Goal: Task Accomplishment & Management: Manage account settings

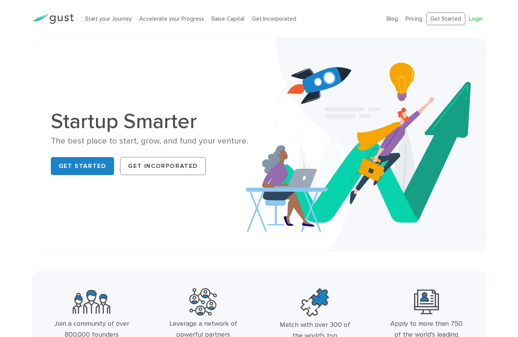
click at [479, 19] on link "Login" at bounding box center [476, 18] width 14 height 7
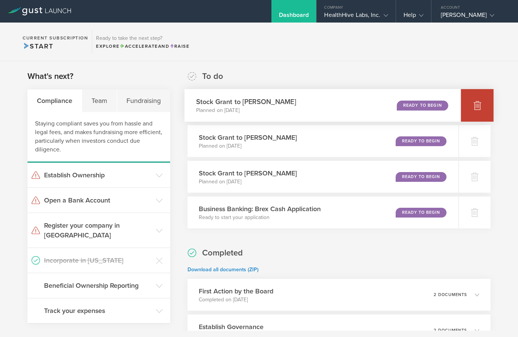
click at [479, 106] on icon at bounding box center [477, 105] width 8 height 7
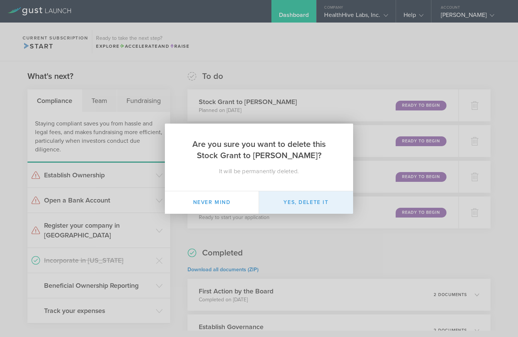
click at [307, 201] on button "Yes, delete it" at bounding box center [306, 203] width 94 height 23
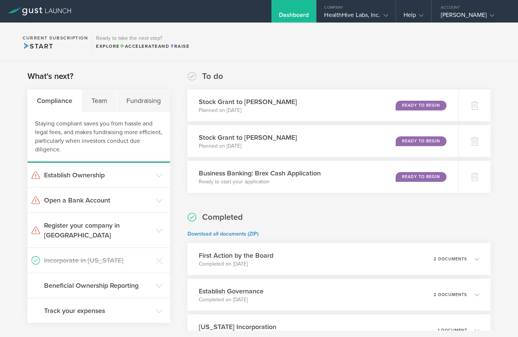
click at [297, 9] on div "Dashboard" at bounding box center [293, 11] width 45 height 23
click at [421, 101] on div "Ready to Begin" at bounding box center [420, 106] width 51 height 10
click at [49, 180] on h3 "Establish Ownership" at bounding box center [98, 175] width 108 height 10
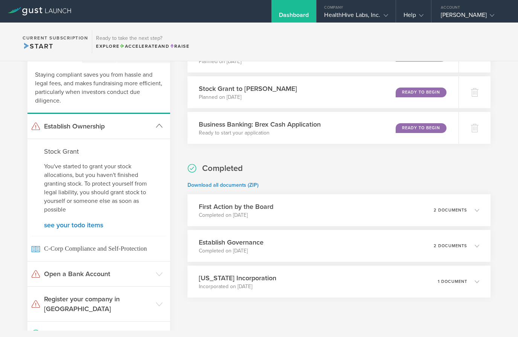
scroll to position [50, 0]
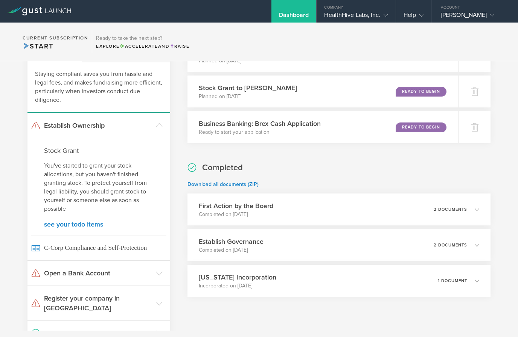
click at [55, 193] on p "You've started to grant your stock allocations, but you haven't finished granti…" at bounding box center [98, 188] width 109 height 52
click at [62, 223] on link "see your todo items" at bounding box center [98, 224] width 109 height 7
click at [64, 224] on link "see your todo items" at bounding box center [98, 224] width 109 height 7
click at [54, 201] on p "You've started to grant your stock allocations, but you haven't finished granti…" at bounding box center [98, 188] width 109 height 52
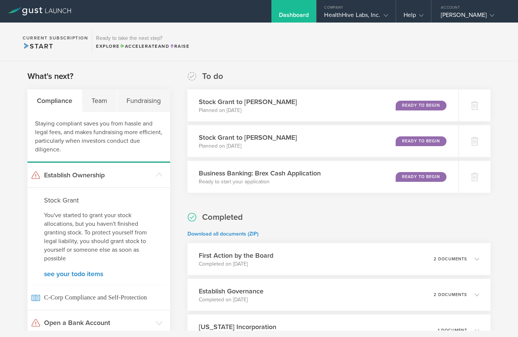
scroll to position [0, 0]
click at [471, 11] on div "Account" at bounding box center [474, 5] width 87 height 11
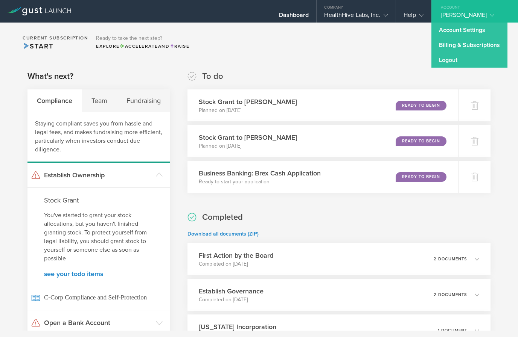
click at [390, 63] on div "What's next? Compliance Team Fundraising Staying compliant saves you from hassl…" at bounding box center [259, 298] width 518 height 475
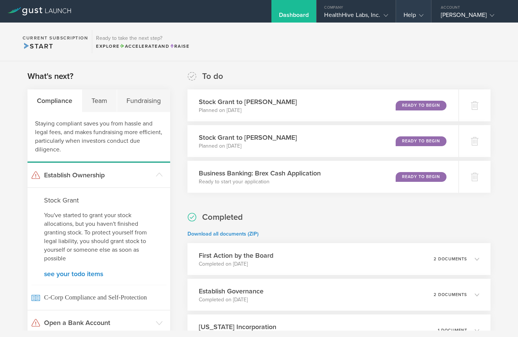
click at [407, 13] on div "Help" at bounding box center [413, 16] width 20 height 11
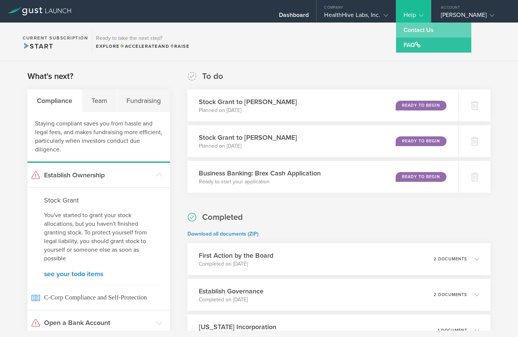
click at [421, 31] on link "Contact Us" at bounding box center [433, 30] width 75 height 15
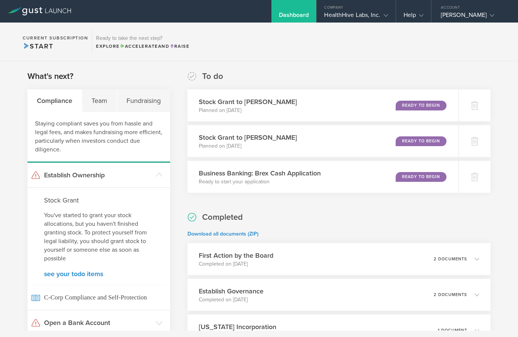
click at [320, 216] on div "Completed Download all documents (ZIP) First Action by the Board Completed on O…" at bounding box center [338, 279] width 303 height 135
click at [337, 64] on div "What's next? Compliance Team Fundraising Staying compliant saves you from hassl…" at bounding box center [259, 298] width 518 height 475
click at [324, 69] on div "What's next? Compliance Team Fundraising Staying compliant saves you from hassl…" at bounding box center [259, 298] width 518 height 475
click at [323, 76] on div "To do Stock Grant to Irene Gathua Planned on Oct 6, 2025 Ready to Begin Stock G…" at bounding box center [338, 132] width 303 height 122
click at [408, 15] on div "Help" at bounding box center [413, 16] width 20 height 11
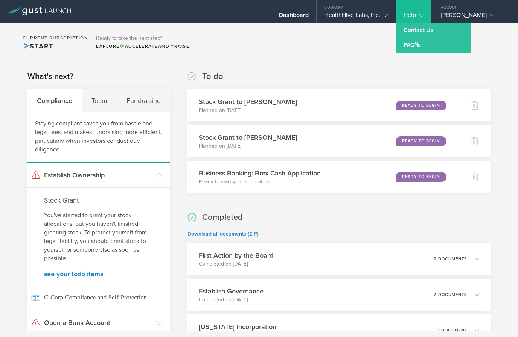
click at [329, 50] on section "Current Subscription Start Ready to take the next step? Explore Accelerate and …" at bounding box center [259, 42] width 518 height 39
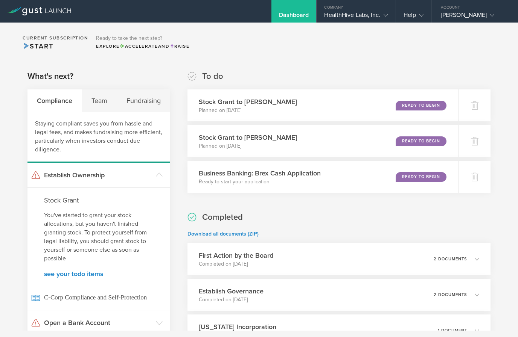
click at [293, 109] on div "Stock Grant to Irene Gathua Planned on Oct 6, 2025 Ready to Begin" at bounding box center [322, 106] width 271 height 32
click at [471, 253] on div "2 documents" at bounding box center [458, 259] width 46 height 13
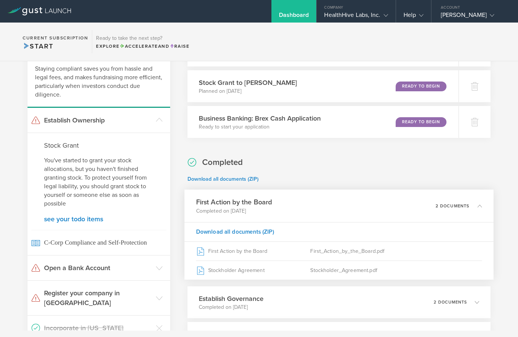
scroll to position [55, 0]
click at [472, 203] on icon at bounding box center [476, 205] width 12 height 7
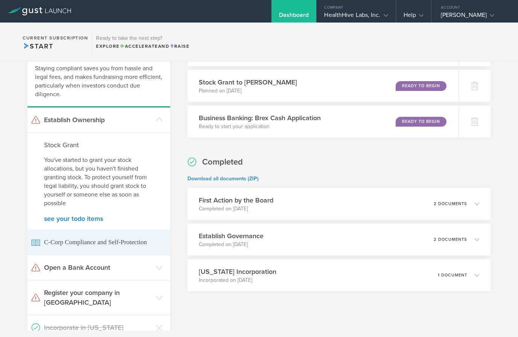
click at [54, 237] on span "C-Corp Compliance and Self-Protection" at bounding box center [98, 242] width 135 height 25
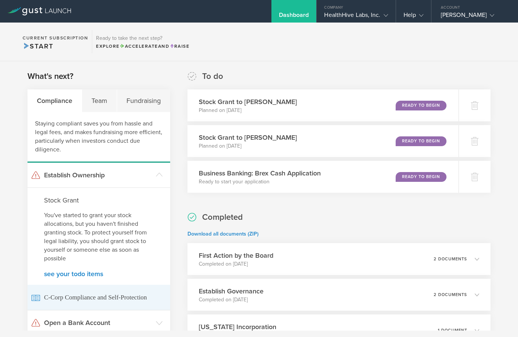
scroll to position [0, 0]
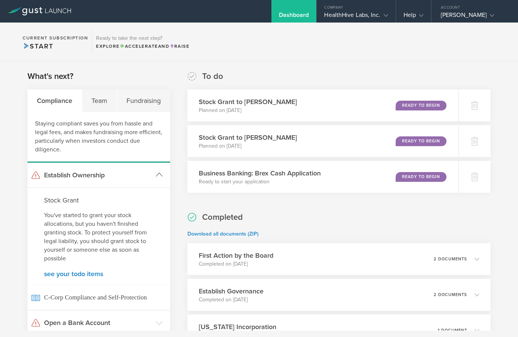
click at [59, 167] on header "Establish Ownership" at bounding box center [98, 175] width 143 height 25
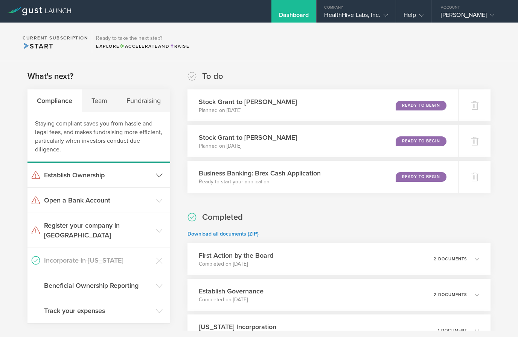
click at [47, 174] on h3 "Establish Ownership" at bounding box center [98, 175] width 108 height 10
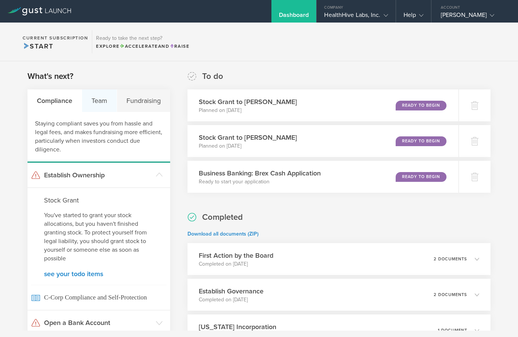
click at [103, 99] on div "Team" at bounding box center [99, 101] width 35 height 23
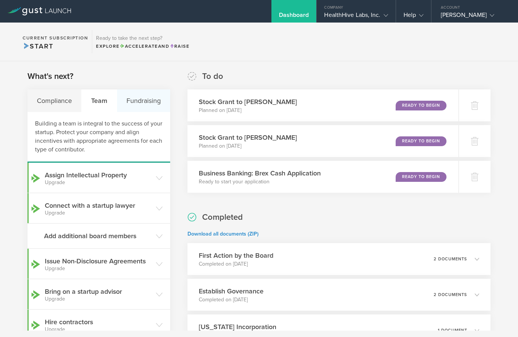
click at [136, 101] on div "Fundraising" at bounding box center [143, 101] width 53 height 23
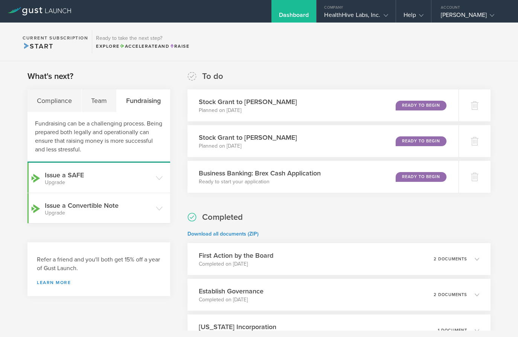
click at [35, 8] on icon at bounding box center [40, 11] width 64 height 8
click at [404, 9] on div "Help" at bounding box center [413, 11] width 35 height 23
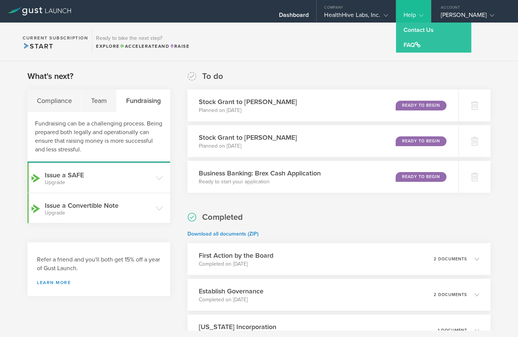
click at [362, 48] on section "Current Subscription Start Ready to take the next step? Explore Accelerate and …" at bounding box center [259, 42] width 518 height 39
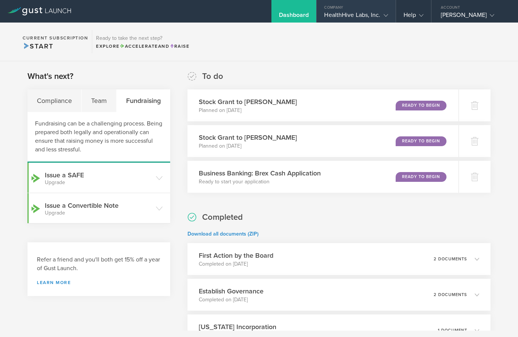
click at [356, 15] on div "HealthHive Labs, Inc." at bounding box center [356, 16] width 64 height 11
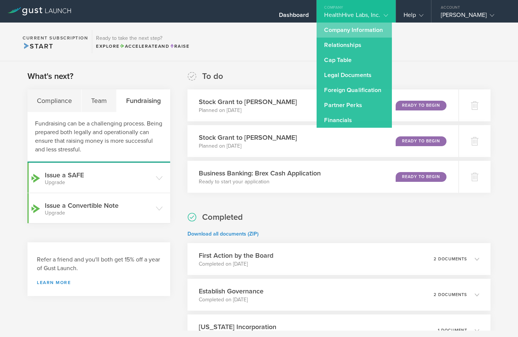
click at [365, 31] on link "Company Information" at bounding box center [353, 30] width 75 height 15
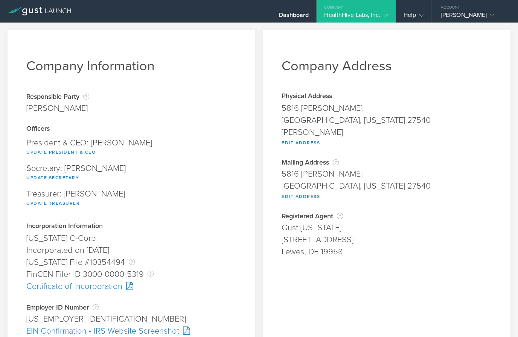
click at [380, 15] on gust-icon at bounding box center [384, 15] width 8 height 8
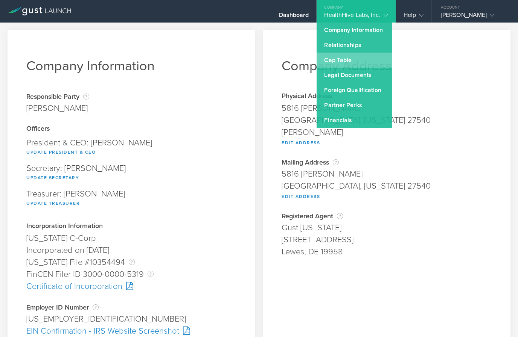
click at [342, 61] on link "Cap Table" at bounding box center [353, 60] width 75 height 15
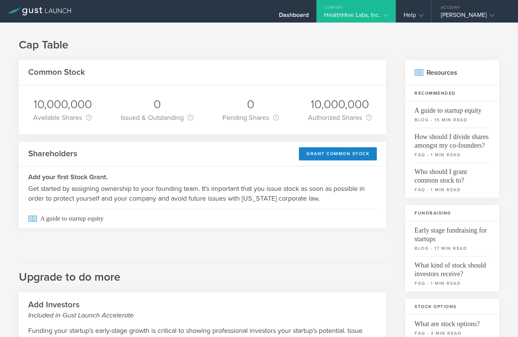
click at [43, 99] on div "10,000,000" at bounding box center [62, 105] width 59 height 16
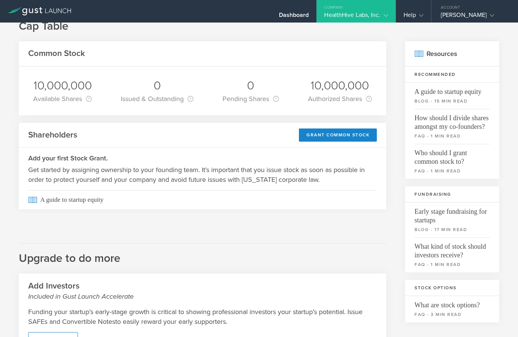
scroll to position [23, 0]
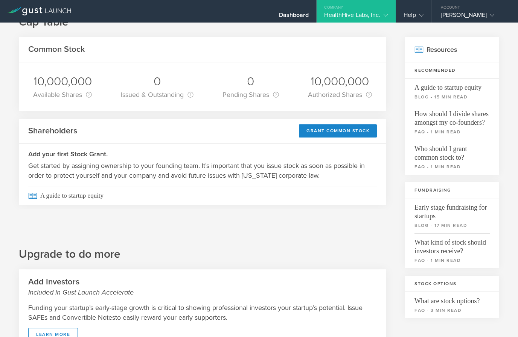
click at [37, 156] on h3 "Add your first Stock Grant." at bounding box center [202, 154] width 348 height 10
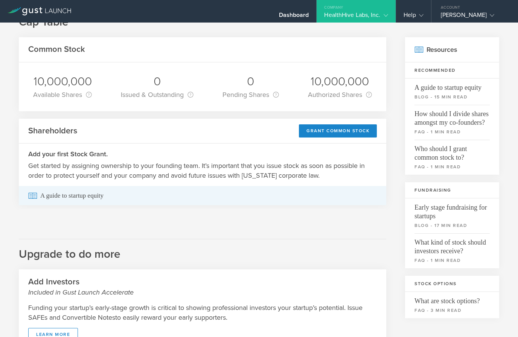
click at [48, 198] on span "A guide to startup equity" at bounding box center [202, 195] width 348 height 19
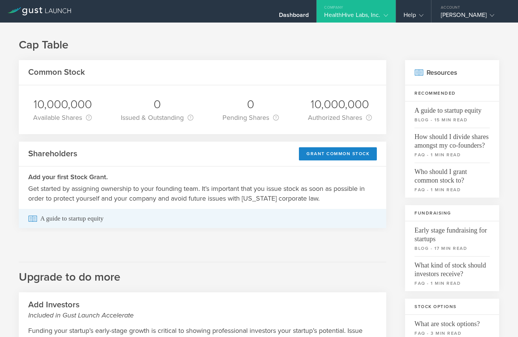
scroll to position [0, 0]
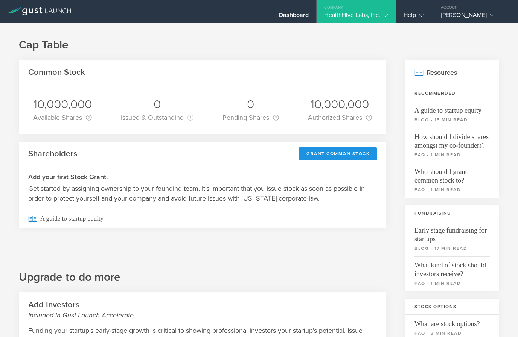
click at [344, 155] on div "Grant Common Stock" at bounding box center [338, 153] width 78 height 13
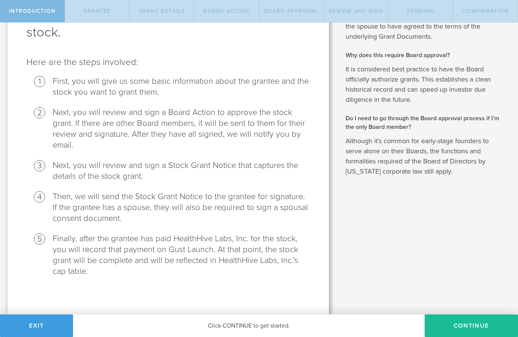
scroll to position [62, 0]
click at [471, 327] on button "Continue" at bounding box center [470, 326] width 93 height 23
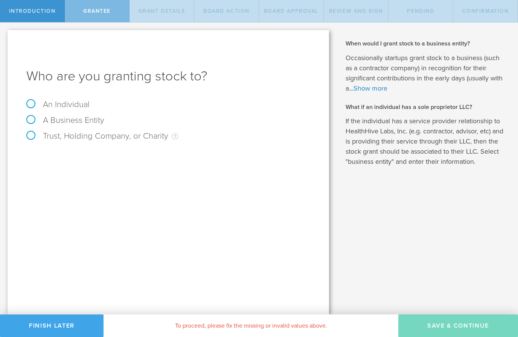
click at [52, 325] on button "Finish Later" at bounding box center [51, 326] width 103 height 23
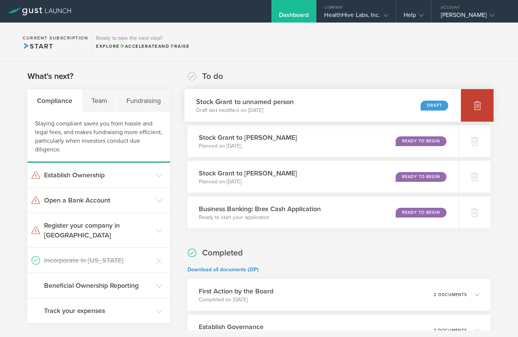
click at [474, 112] on div at bounding box center [477, 105] width 33 height 33
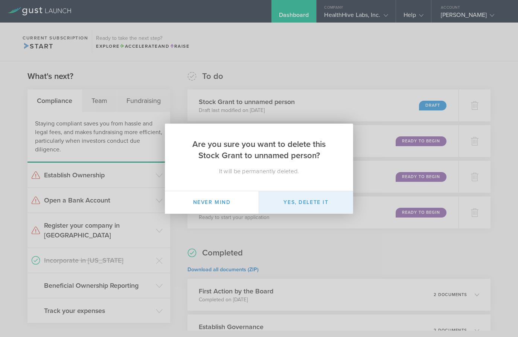
click at [316, 206] on button "Yes, delete it" at bounding box center [306, 203] width 94 height 23
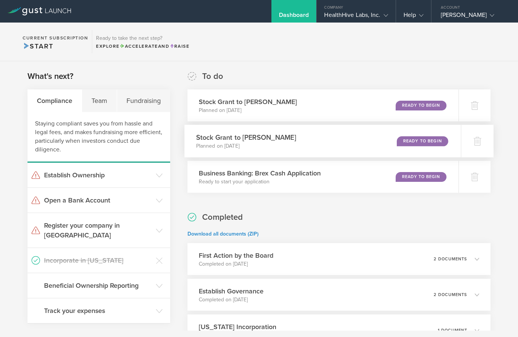
click at [421, 140] on div "Ready to Begin" at bounding box center [423, 141] width 52 height 10
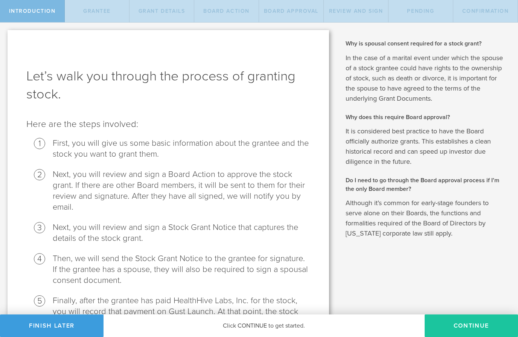
click at [470, 320] on button "Continue" at bounding box center [470, 326] width 93 height 23
radio input "true"
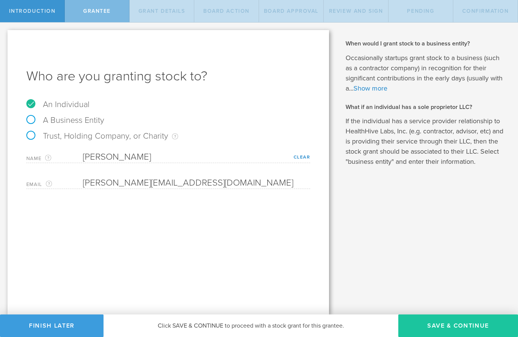
click at [455, 324] on button "Save & Continue" at bounding box center [458, 326] width 120 height 23
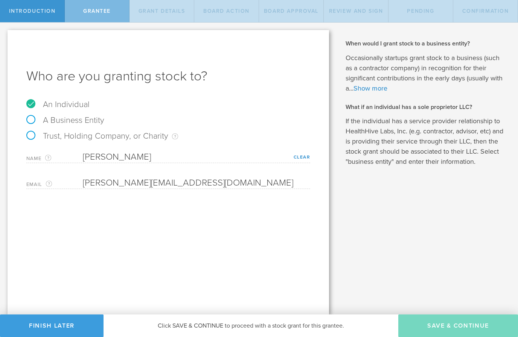
type input "3,600,000"
type input "48"
type input "12"
select select "none"
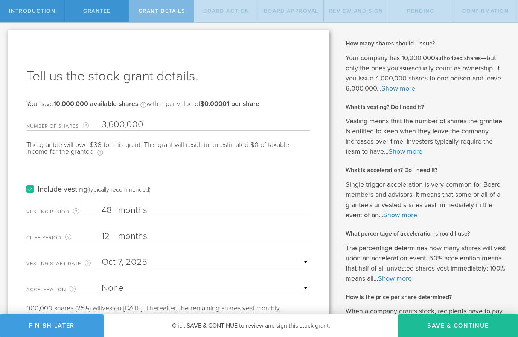
click at [150, 123] on input "3,600,000" at bounding box center [206, 124] width 208 height 11
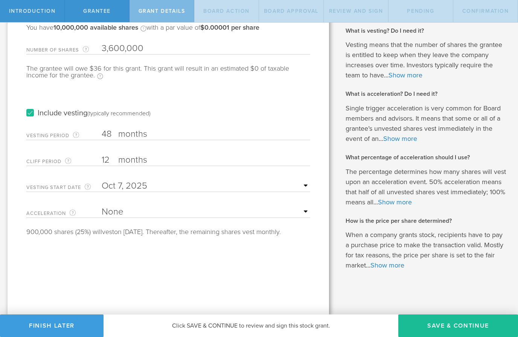
scroll to position [76, 0]
click at [66, 323] on button "Finish Later" at bounding box center [51, 326] width 103 height 23
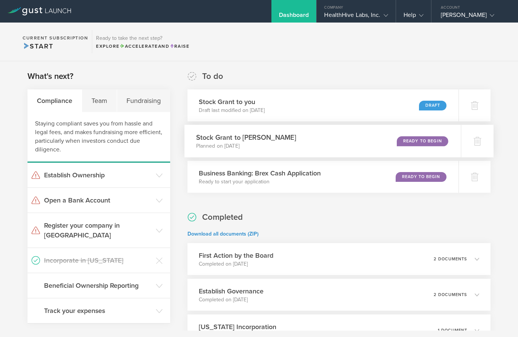
click at [427, 141] on div "Ready to Begin" at bounding box center [423, 141] width 52 height 10
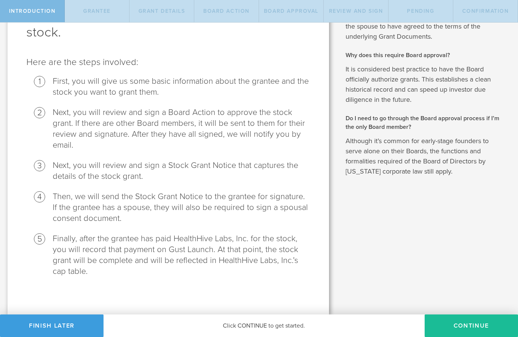
scroll to position [62, 0]
click at [465, 330] on button "Continue" at bounding box center [470, 326] width 93 height 23
radio input "true"
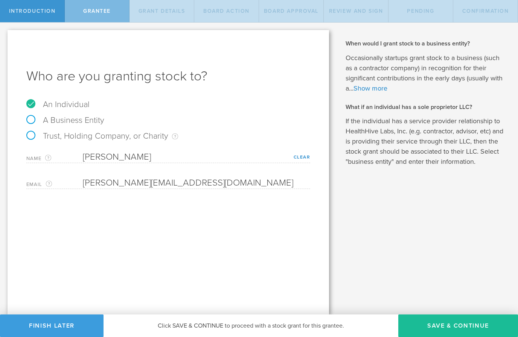
scroll to position [0, 0]
click at [465, 320] on button "Save & Continue" at bounding box center [458, 326] width 120 height 23
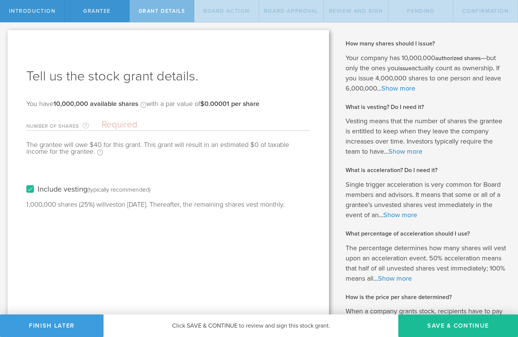
type input "4,000,000"
type input "48"
type input "12"
select select "none"
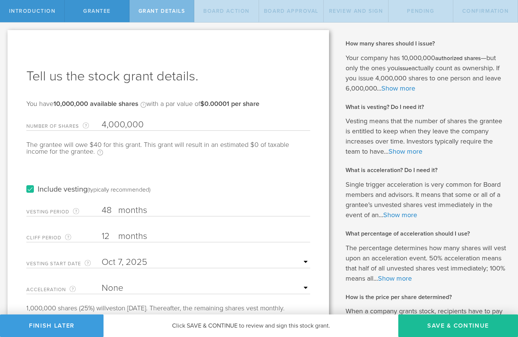
click at [142, 122] on input "4,000,000" at bounding box center [206, 124] width 208 height 11
type input "4,400,000"
click at [139, 207] on label "months" at bounding box center [155, 211] width 75 height 13
click at [139, 207] on input "48" at bounding box center [206, 210] width 208 height 11
type input "4"
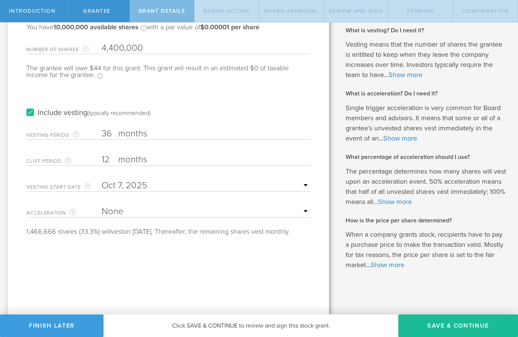
scroll to position [76, 0]
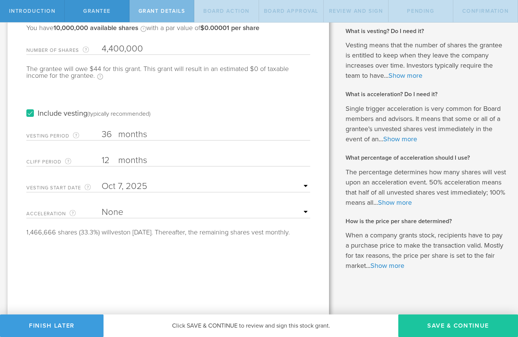
type input "36"
click at [447, 331] on button "Save & Continue" at bounding box center [458, 326] width 120 height 23
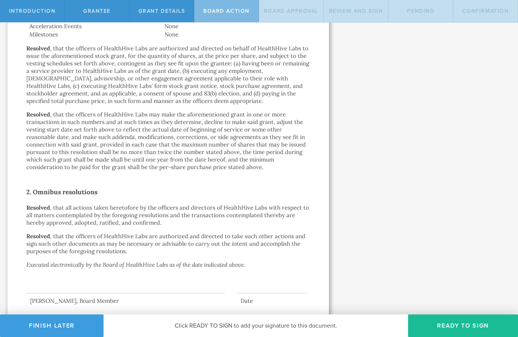
scroll to position [414, 0]
click at [457, 325] on button "Ready to Sign" at bounding box center [463, 326] width 110 height 23
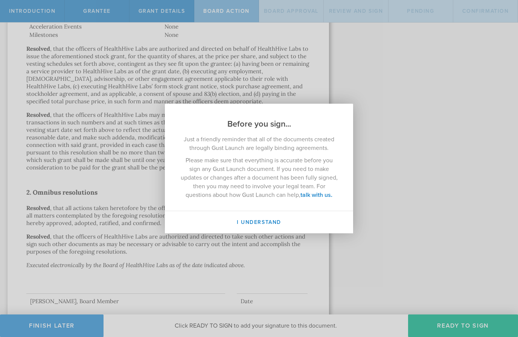
click at [415, 235] on div "Before you sign... Just a friendly reminder that all of the documents created t…" at bounding box center [259, 168] width 518 height 337
click at [391, 240] on div "Before you sign... Just a friendly reminder that all of the documents created t…" at bounding box center [259, 168] width 518 height 337
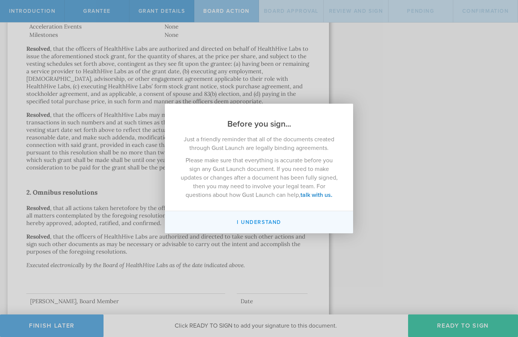
click at [281, 223] on button "I understand" at bounding box center [259, 222] width 188 height 22
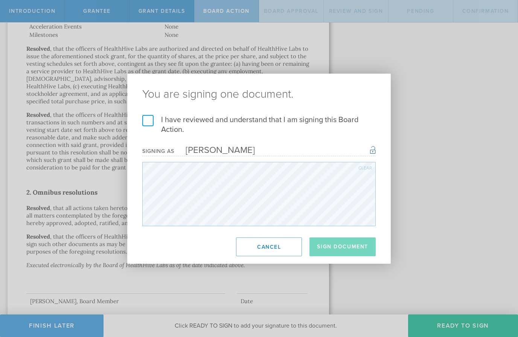
click at [362, 170] on div "Clear" at bounding box center [365, 168] width 14 height 5
click at [366, 167] on div "Clear" at bounding box center [365, 168] width 14 height 5
click at [363, 169] on div "Clear" at bounding box center [365, 168] width 14 height 5
click at [366, 168] on div "Clear" at bounding box center [365, 168] width 14 height 5
click at [369, 169] on div "Clear" at bounding box center [365, 168] width 14 height 5
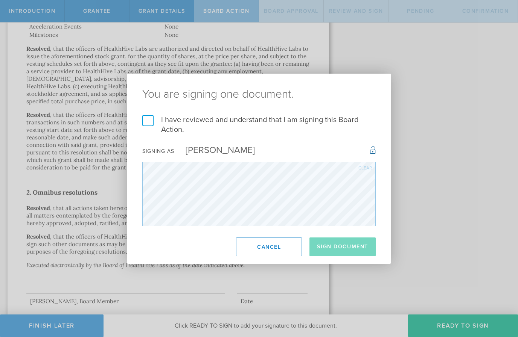
click at [364, 170] on div "Clear" at bounding box center [365, 168] width 14 height 5
click at [363, 170] on div "Clear" at bounding box center [365, 168] width 14 height 5
click at [362, 170] on div "Clear" at bounding box center [365, 168] width 14 height 5
click at [365, 168] on div "Clear" at bounding box center [365, 168] width 14 height 5
click at [368, 166] on div "Clear" at bounding box center [365, 168] width 14 height 5
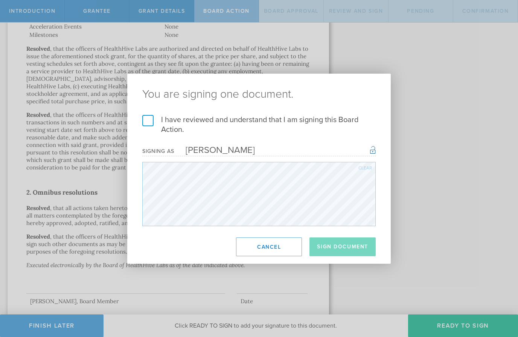
click at [145, 116] on label "I have reviewed and understand that I am signing this Board Action." at bounding box center [258, 125] width 233 height 20
click at [0, 0] on input "I have reviewed and understand that I am signing this Board Action." at bounding box center [0, 0] width 0 height 0
click at [358, 245] on button "Sign Document" at bounding box center [342, 247] width 66 height 19
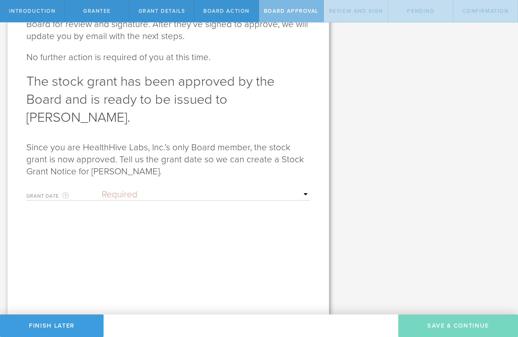
scroll to position [0, 0]
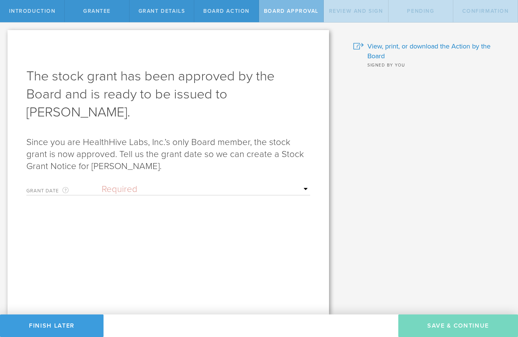
click at [159, 184] on select "Required Upon grantee's signature A specific date" at bounding box center [206, 189] width 208 height 11
click at [213, 184] on select "Required Upon grantee's signature A specific date" at bounding box center [206, 189] width 208 height 11
click at [123, 184] on select "Required Upon grantee's signature A specific date" at bounding box center [206, 189] width 208 height 11
select select "setByFounder"
click at [228, 210] on input "text" at bounding box center [206, 215] width 208 height 11
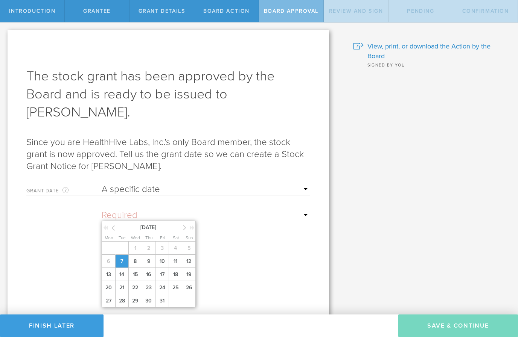
click at [125, 255] on span "7" at bounding box center [122, 261] width 14 height 13
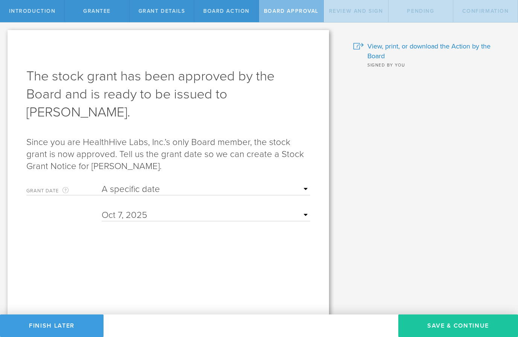
click at [471, 324] on button "Save & Continue" at bounding box center [458, 326] width 120 height 23
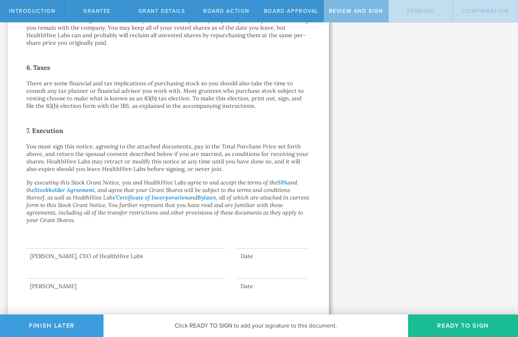
scroll to position [498, 0]
click at [464, 327] on button "Ready to Sign" at bounding box center [463, 326] width 110 height 23
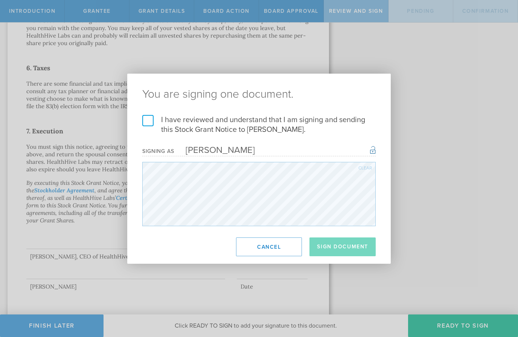
click at [148, 120] on label "I have reviewed and understand that I am signing and sending this Stock Grant N…" at bounding box center [258, 125] width 233 height 20
click at [0, 0] on input "I have reviewed and understand that I am signing and sending this Stock Grant N…" at bounding box center [0, 0] width 0 height 0
click at [350, 248] on button "Sign Document" at bounding box center [342, 247] width 66 height 19
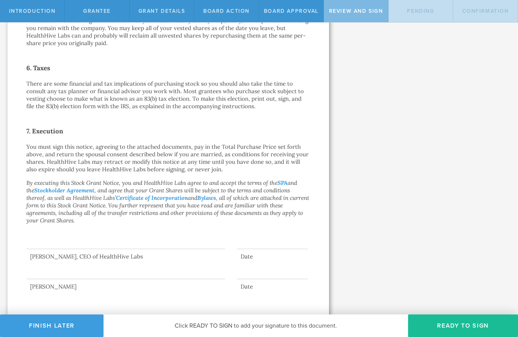
scroll to position [0, 0]
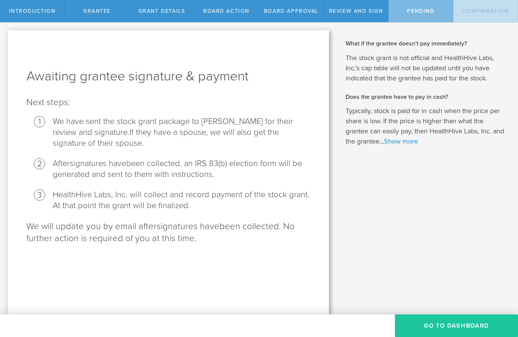
click at [465, 322] on button "Go To Dashboard" at bounding box center [456, 326] width 123 height 23
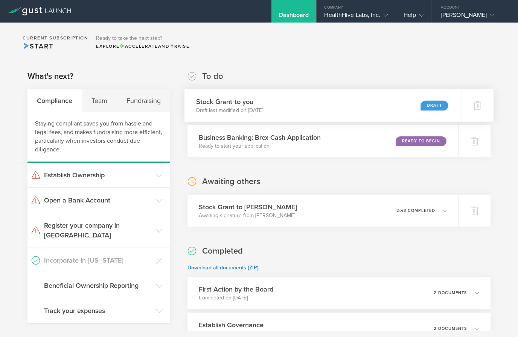
click at [379, 102] on div "Stock Grant to you Draft last modified on Oct 7, 2025 Draft" at bounding box center [322, 105] width 276 height 33
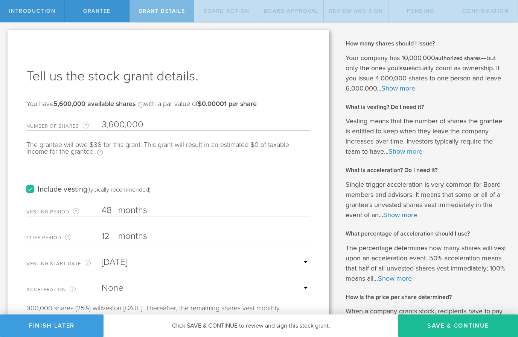
scroll to position [48, 0]
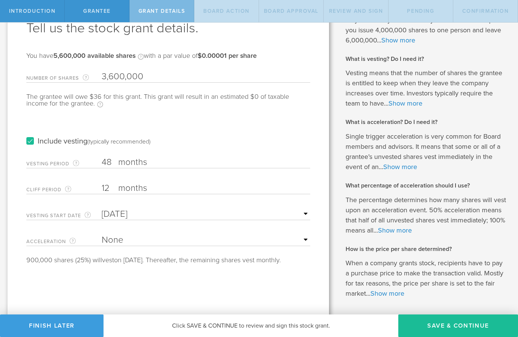
click at [112, 164] on input "48" at bounding box center [206, 162] width 208 height 11
type input "4"
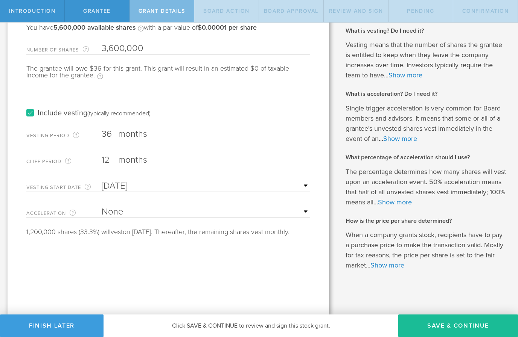
scroll to position [76, 0]
type input "36"
click at [293, 285] on div "Tell us the stock grant details. You have 5,600,000 available shares Available …" at bounding box center [168, 135] width 321 height 362
click at [458, 327] on button "Save & Continue" at bounding box center [458, 326] width 120 height 23
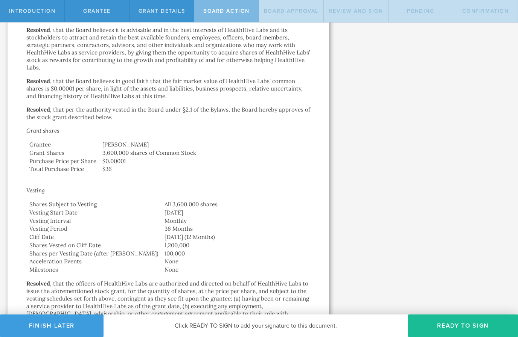
scroll to position [187, 0]
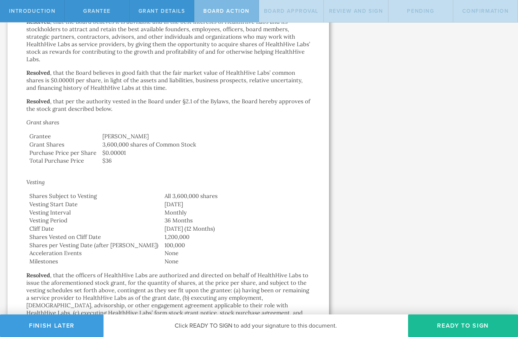
click at [458, 325] on button "Ready to Sign" at bounding box center [463, 326] width 110 height 23
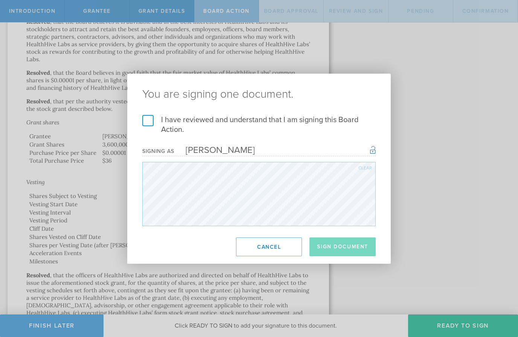
click at [149, 116] on label "I have reviewed and understand that I am signing this Board Action." at bounding box center [258, 125] width 233 height 20
click at [0, 0] on input "I have reviewed and understand that I am signing this Board Action." at bounding box center [0, 0] width 0 height 0
click at [356, 247] on button "Sign Document" at bounding box center [342, 247] width 66 height 19
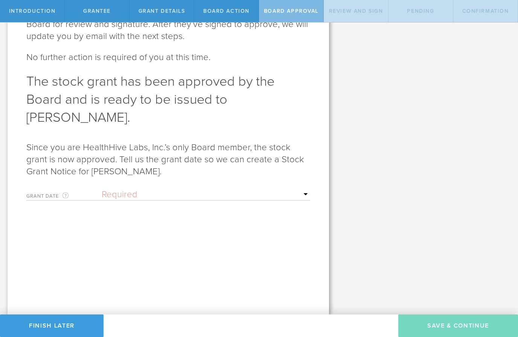
scroll to position [0, 0]
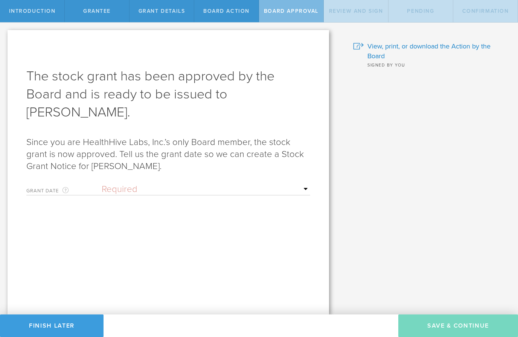
click at [212, 188] on select "Required Upon grantee's signature A specific date" at bounding box center [206, 189] width 208 height 11
select select "setByFounder"
click at [153, 219] on input "text" at bounding box center [206, 215] width 208 height 11
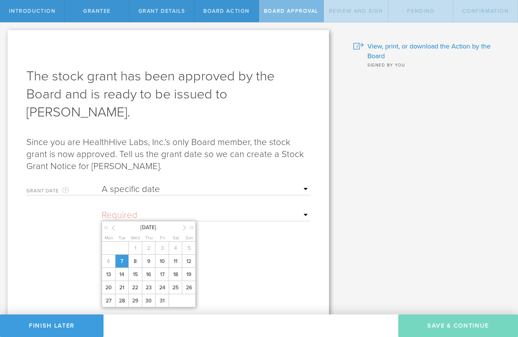
click at [123, 267] on span "7" at bounding box center [122, 261] width 14 height 13
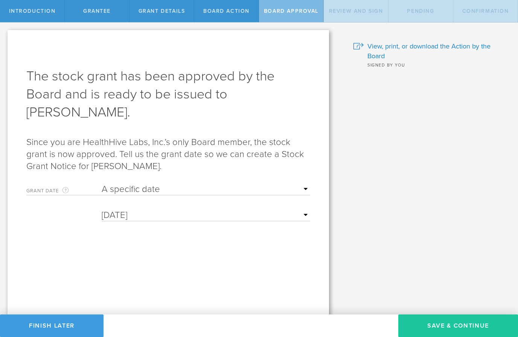
click at [471, 318] on button "Save & Continue" at bounding box center [458, 326] width 120 height 23
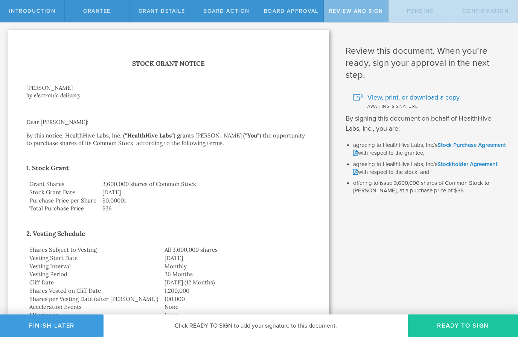
click at [470, 323] on button "Ready to Sign" at bounding box center [463, 326] width 110 height 23
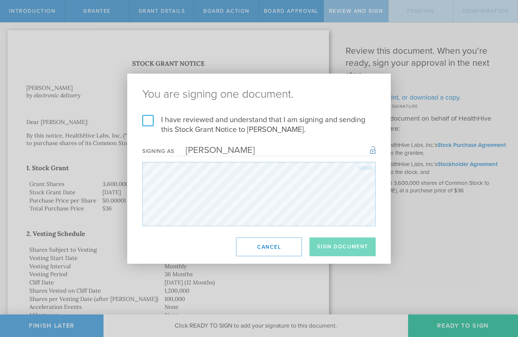
click at [149, 116] on label "I have reviewed and understand that I am signing and sending this Stock Grant N…" at bounding box center [258, 125] width 233 height 20
click at [0, 0] on input "I have reviewed and understand that I am signing and sending this Stock Grant N…" at bounding box center [0, 0] width 0 height 0
click at [348, 242] on button "Sign Document" at bounding box center [342, 247] width 66 height 19
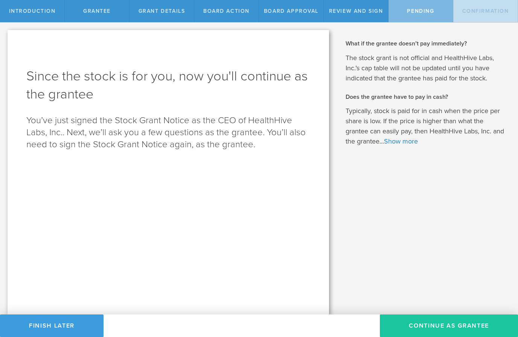
click at [450, 325] on button "Continue as Grantee" at bounding box center [449, 326] width 138 height 23
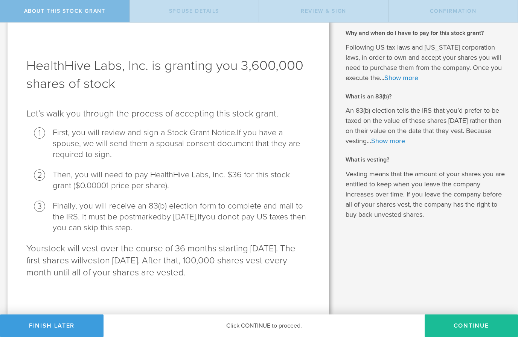
scroll to position [11, 0]
click at [468, 327] on button "CONTINUE" at bounding box center [470, 326] width 93 height 23
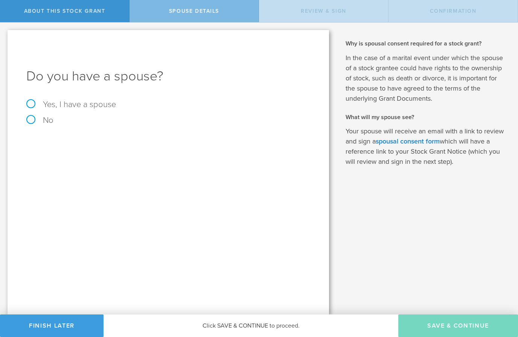
click at [34, 102] on label "Yes, I have a spouse" at bounding box center [168, 104] width 284 height 8
click at [5, 35] on input "Yes, I have a spouse" at bounding box center [2, 29] width 5 height 12
radio input "true"
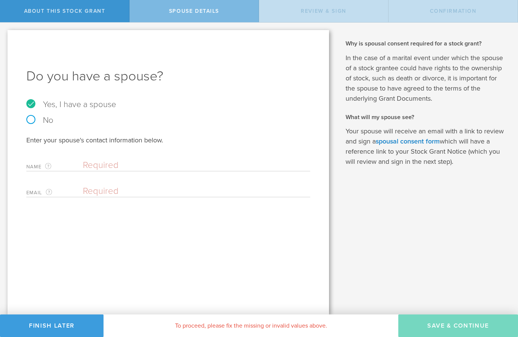
click at [102, 166] on input "text" at bounding box center [194, 165] width 223 height 11
type input "[PERSON_NAME]"
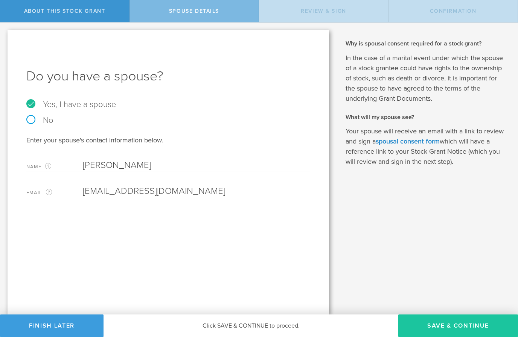
type input "[EMAIL_ADDRESS][DOMAIN_NAME]"
click at [448, 329] on button "Save & Continue" at bounding box center [458, 326] width 120 height 23
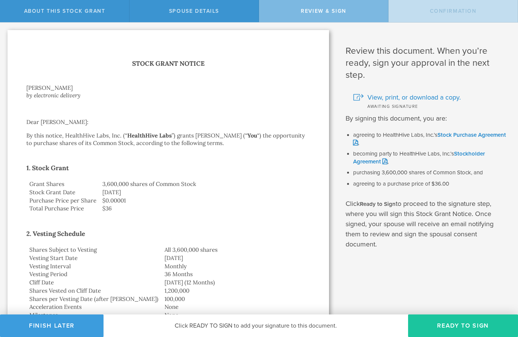
click at [459, 327] on button "Ready to Sign" at bounding box center [463, 326] width 110 height 23
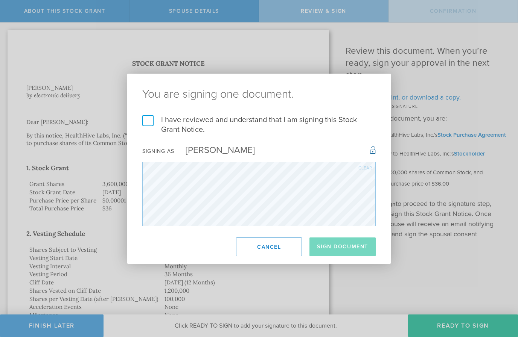
click at [142, 120] on label "I have reviewed and understand that I am signing this Stock Grant Notice." at bounding box center [258, 125] width 233 height 20
click at [0, 0] on input "I have reviewed and understand that I am signing this Stock Grant Notice." at bounding box center [0, 0] width 0 height 0
click at [343, 247] on button "Sign Document" at bounding box center [342, 247] width 66 height 19
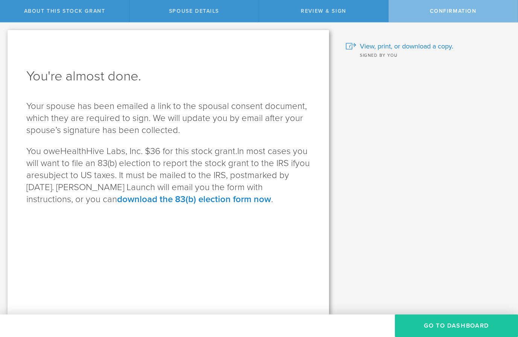
click at [458, 323] on button "Go to Dashboard" at bounding box center [456, 326] width 123 height 23
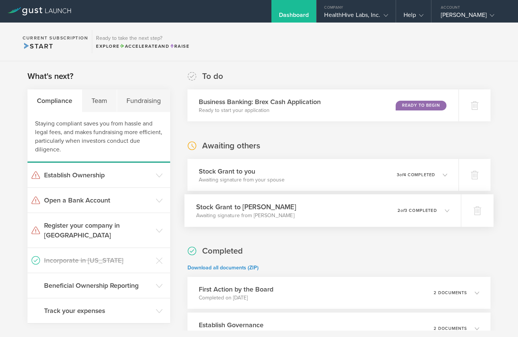
click at [451, 208] on div "Stock Grant to Irene Gathua Awaiting signature from Irene Gathua 0 undeliverabl…" at bounding box center [322, 211] width 276 height 33
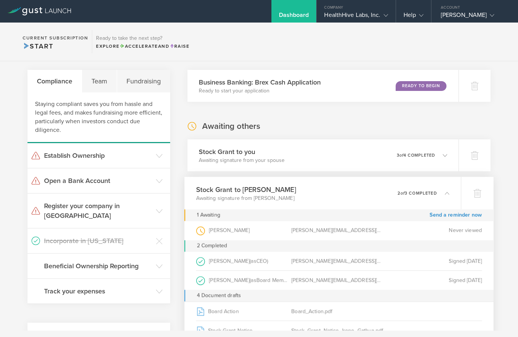
scroll to position [19, 0]
click at [450, 193] on div "Stock Grant to Irene Gathua Awaiting signature from Irene Gathua 0 undeliverabl…" at bounding box center [322, 194] width 276 height 33
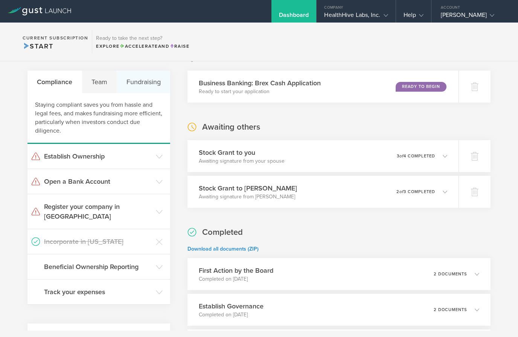
click at [149, 74] on div "Fundraising" at bounding box center [143, 82] width 53 height 23
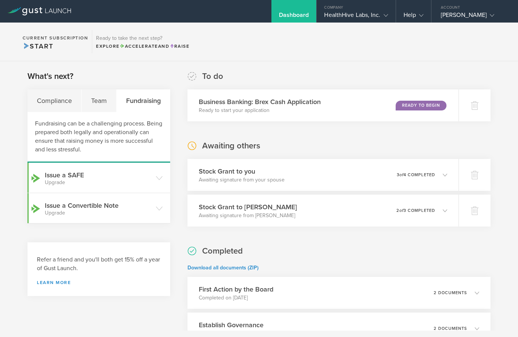
scroll to position [0, 0]
click at [482, 19] on div "Pamela Christine Sherry" at bounding box center [473, 16] width 64 height 11
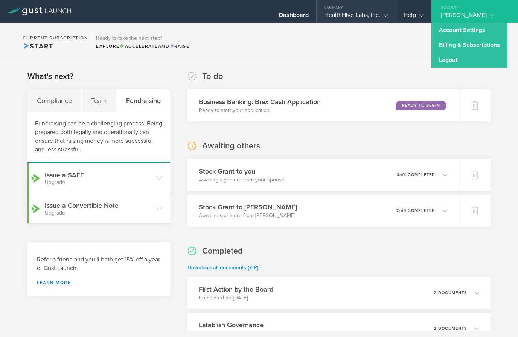
click at [361, 16] on div "HealthHive Labs, Inc." at bounding box center [356, 16] width 64 height 11
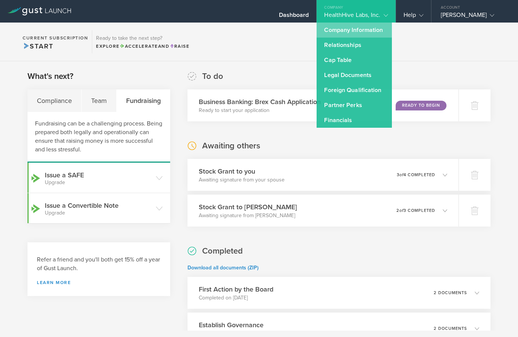
click at [366, 33] on link "Company Information" at bounding box center [353, 30] width 75 height 15
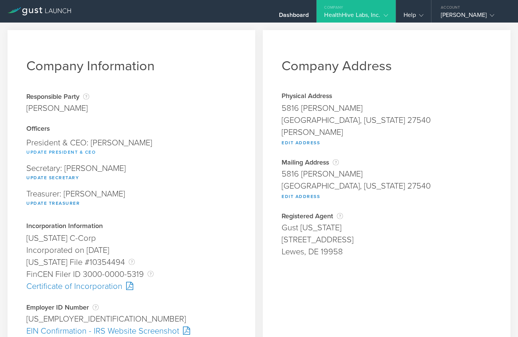
click at [75, 150] on button "Update President & CEO" at bounding box center [60, 152] width 69 height 9
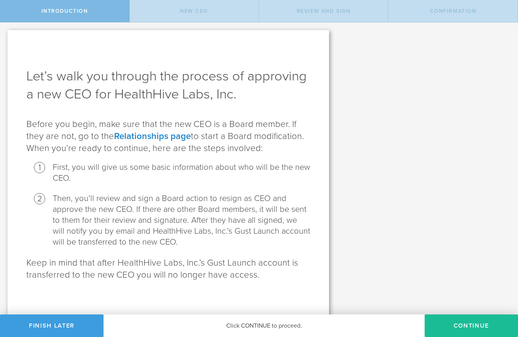
click at [75, 11] on span "Introduction" at bounding box center [64, 11] width 47 height 6
click at [82, 324] on button "Finish Later" at bounding box center [51, 326] width 103 height 23
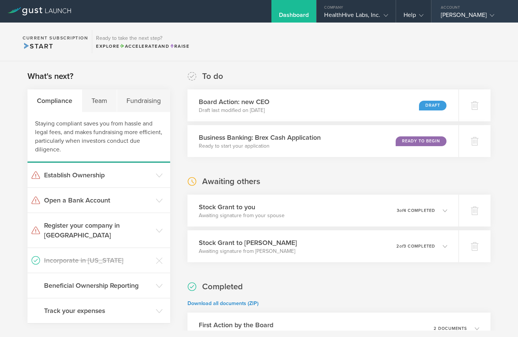
click at [459, 20] on div "[PERSON_NAME]" at bounding box center [473, 16] width 64 height 11
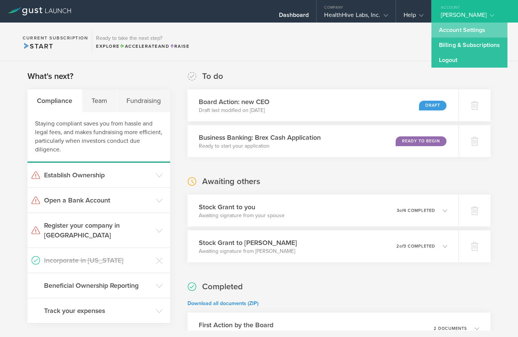
click at [471, 31] on link "Account Settings" at bounding box center [469, 30] width 76 height 15
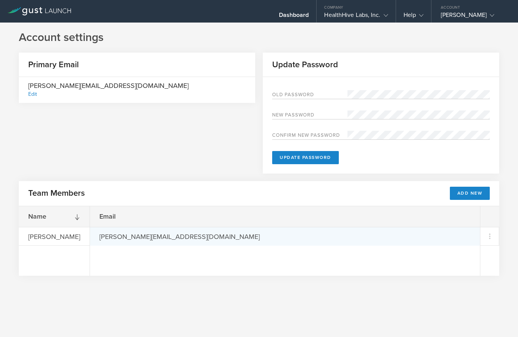
click at [427, 236] on div "[PERSON_NAME][EMAIL_ADDRESS][DOMAIN_NAME]" at bounding box center [285, 236] width 390 height 19
click at [494, 233] on icon at bounding box center [489, 236] width 13 height 13
click at [313, 266] on md-backdrop at bounding box center [259, 168] width 518 height 337
click at [173, 230] on div "[PERSON_NAME][EMAIL_ADDRESS][DOMAIN_NAME]" at bounding box center [179, 237] width 179 height 18
click at [361, 14] on div "HealthHive Labs, Inc." at bounding box center [356, 16] width 64 height 11
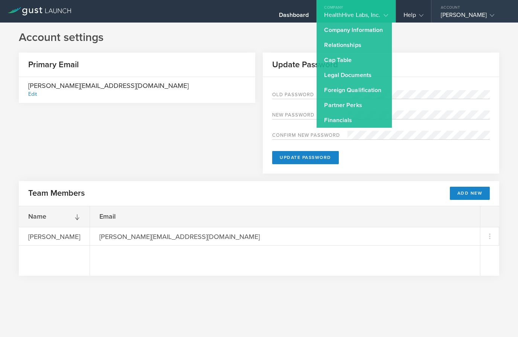
click at [497, 14] on div "[PERSON_NAME]" at bounding box center [473, 16] width 64 height 11
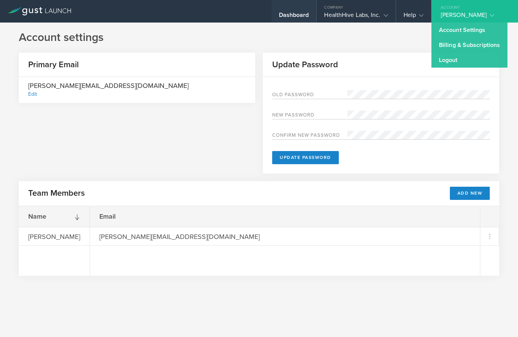
click at [293, 16] on div "Dashboard" at bounding box center [294, 16] width 30 height 11
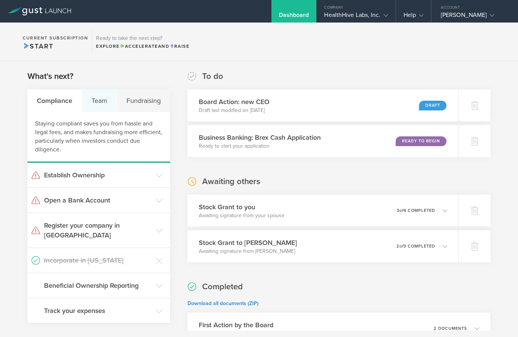
click at [105, 109] on div "Team" at bounding box center [99, 101] width 35 height 23
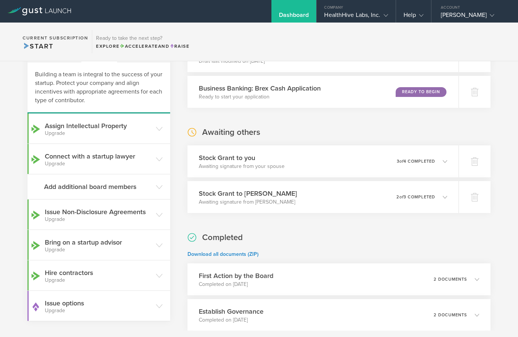
scroll to position [44, 0]
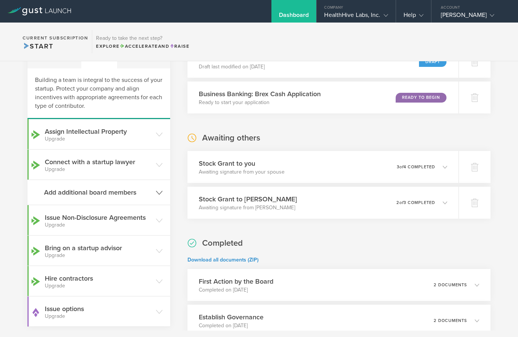
click at [75, 191] on h3 "Add additional board members" at bounding box center [98, 193] width 108 height 10
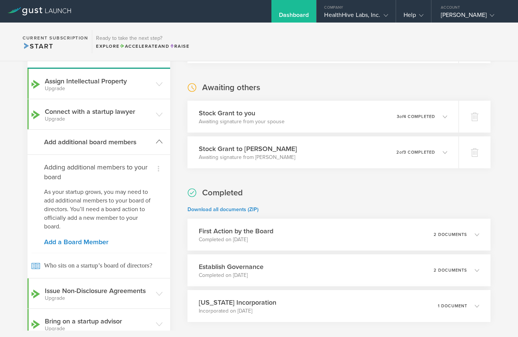
scroll to position [102, 0]
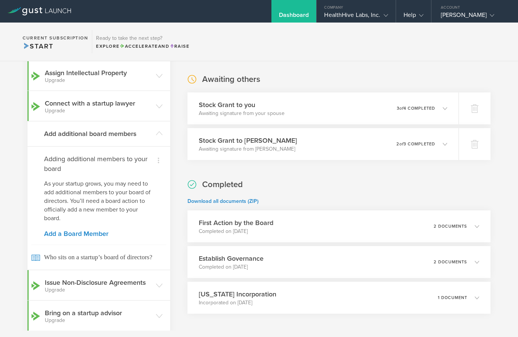
click at [68, 201] on p "As your startup grows, you may need to add additional members to your board of …" at bounding box center [98, 201] width 109 height 43
click at [159, 161] on icon at bounding box center [159, 161] width 2 height 6
click at [64, 169] on div at bounding box center [259, 168] width 518 height 337
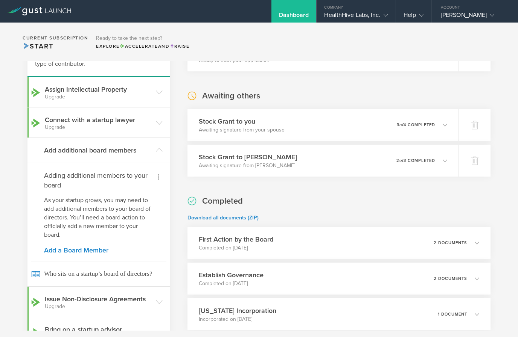
scroll to position [89, 0]
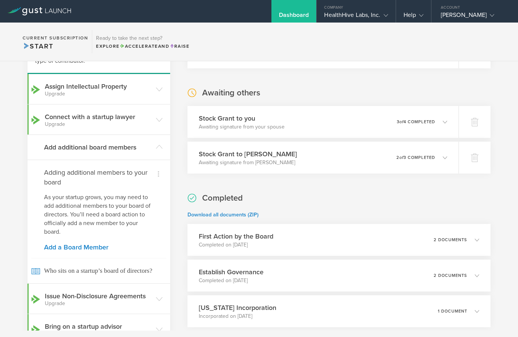
click at [49, 211] on p "As your startup grows, you may need to add additional members to your board of …" at bounding box center [98, 214] width 109 height 43
click at [56, 245] on link "Add a Board Member" at bounding box center [98, 247] width 109 height 7
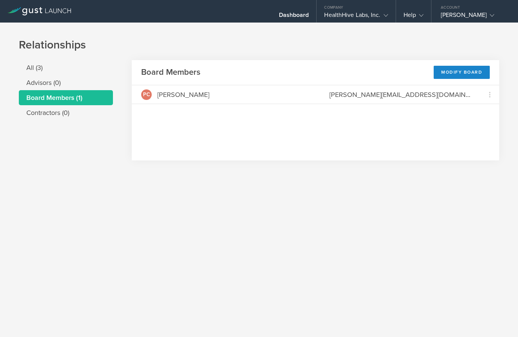
click at [35, 63] on li "All (3)" at bounding box center [66, 67] width 94 height 15
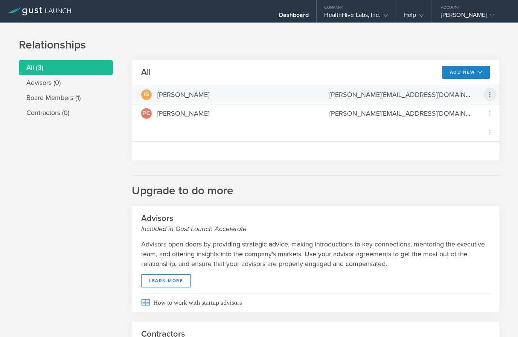
click at [485, 95] on icon at bounding box center [489, 94] width 9 height 9
click at [415, 144] on md-backdrop at bounding box center [259, 168] width 518 height 337
click at [208, 89] on div "IG Irene Gathua irene@healthhivelabs.com" at bounding box center [315, 94] width 367 height 19
click at [410, 97] on div "[PERSON_NAME][EMAIL_ADDRESS][DOMAIN_NAME]" at bounding box center [399, 95] width 141 height 10
click at [488, 94] on icon at bounding box center [489, 94] width 9 height 9
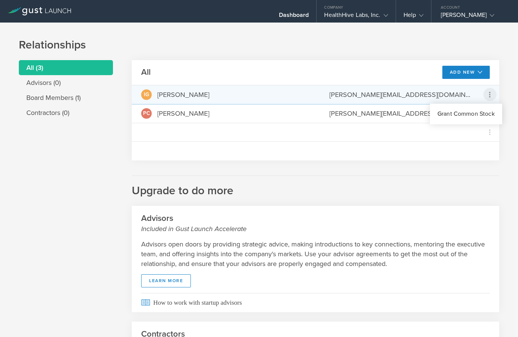
click at [466, 174] on md-backdrop at bounding box center [259, 168] width 518 height 337
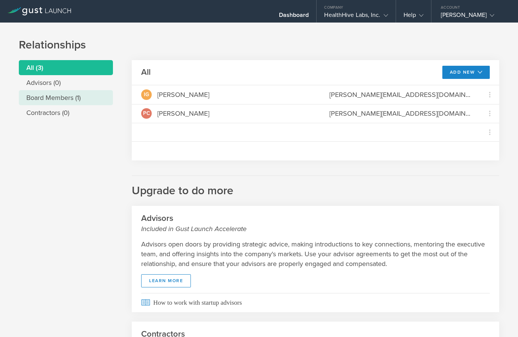
click at [36, 96] on li "Board Members (1)" at bounding box center [66, 97] width 94 height 15
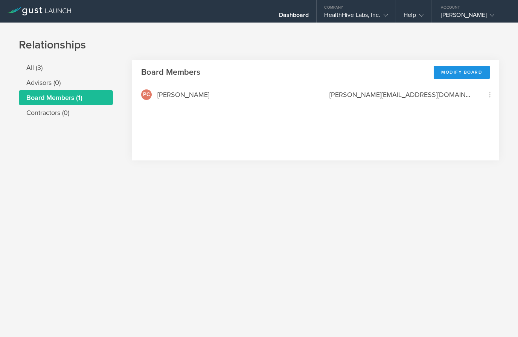
click at [465, 74] on div "Modify Board" at bounding box center [461, 72] width 56 height 13
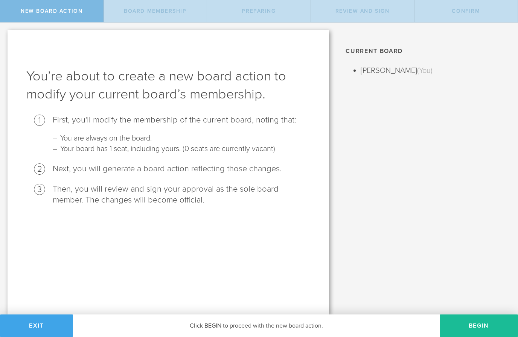
click at [39, 324] on span "Exit" at bounding box center [36, 326] width 15 height 8
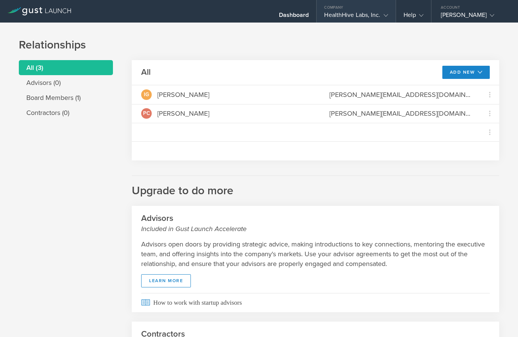
click at [365, 15] on div "HealthHive Labs, Inc." at bounding box center [356, 16] width 64 height 11
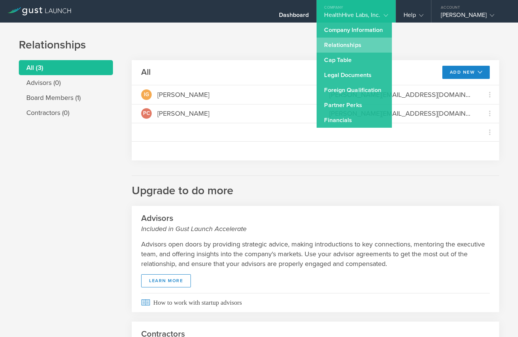
click at [348, 48] on link "Relationships" at bounding box center [353, 45] width 75 height 15
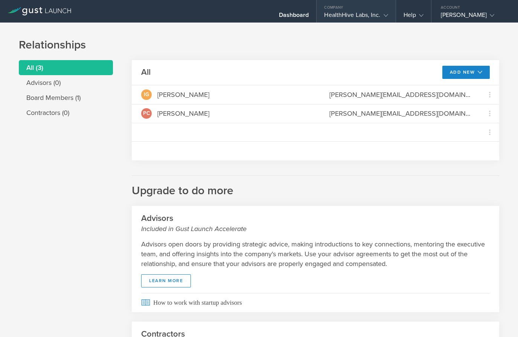
click at [357, 12] on div "HealthHive Labs, Inc." at bounding box center [356, 16] width 64 height 11
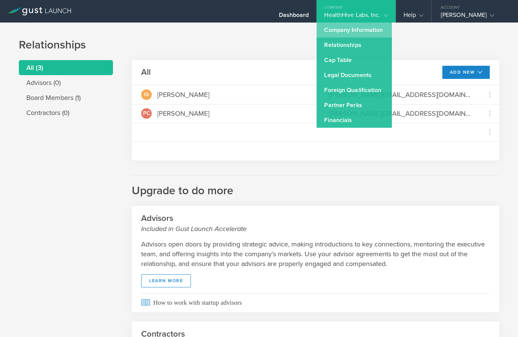
click at [367, 31] on link "Company Information" at bounding box center [353, 30] width 75 height 15
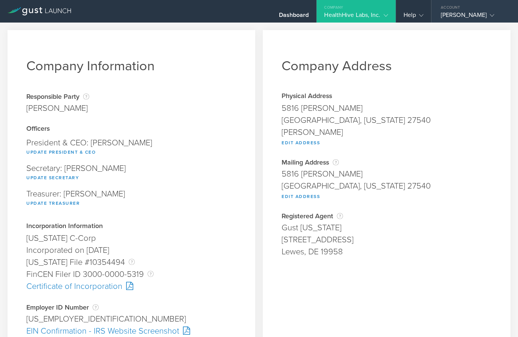
click at [482, 15] on div "[PERSON_NAME]" at bounding box center [473, 16] width 64 height 11
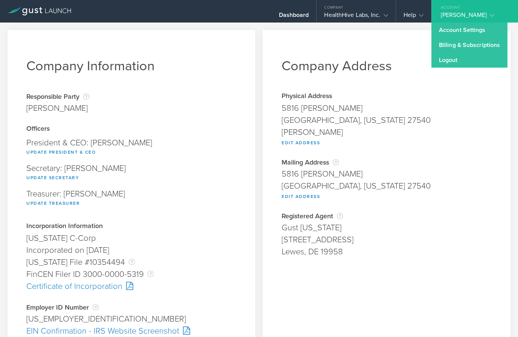
click at [375, 38] on div "Company Address Physical Address [STREET_ADDRESS][PERSON_NAME][US_STATE] [PERSO…" at bounding box center [387, 285] width 248 height 511
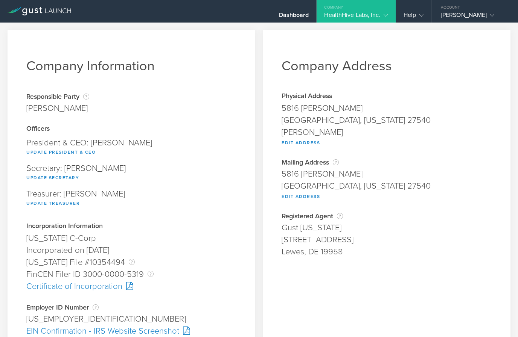
click at [363, 17] on div "HealthHive Labs, Inc." at bounding box center [356, 16] width 64 height 11
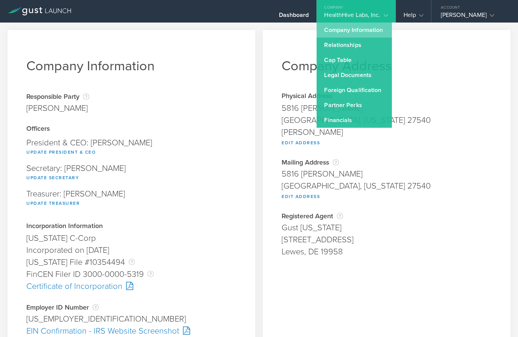
click at [365, 30] on link "Company Information" at bounding box center [353, 30] width 75 height 15
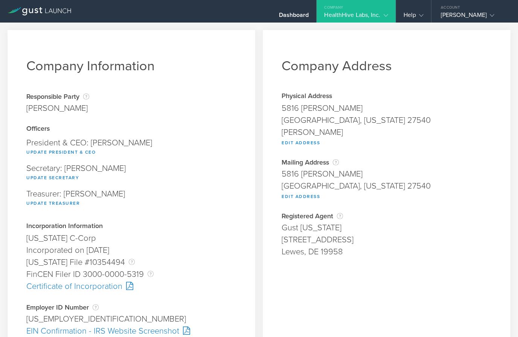
click at [371, 22] on div "HealthHive Labs, Inc." at bounding box center [356, 16] width 64 height 11
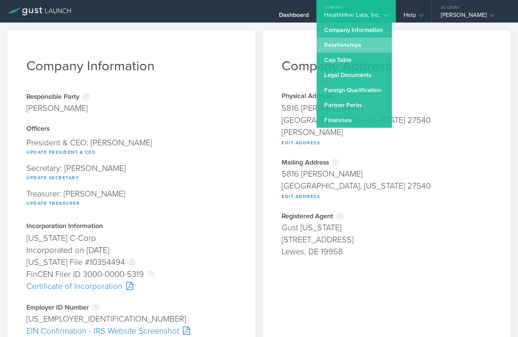
click at [351, 45] on link "Relationships" at bounding box center [353, 45] width 75 height 15
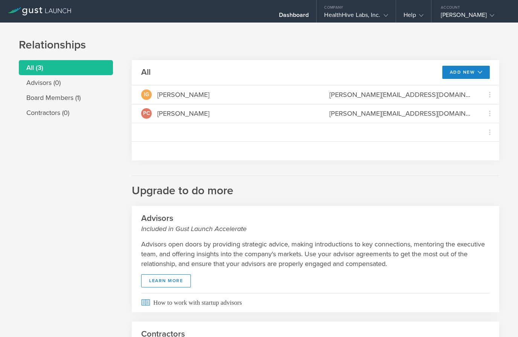
click at [184, 84] on header "All Add New Modify board" at bounding box center [315, 72] width 367 height 25
click at [242, 149] on div "IG [PERSON_NAME] [PERSON_NAME][EMAIL_ADDRESS][DOMAIN_NAME] [PERSON_NAME] Stock …" at bounding box center [315, 122] width 367 height 75
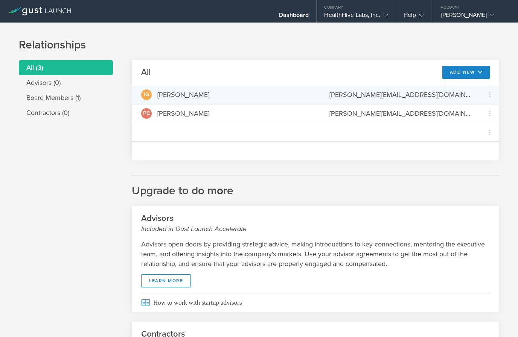
click at [355, 91] on div "[PERSON_NAME][EMAIL_ADDRESS][DOMAIN_NAME]" at bounding box center [399, 95] width 141 height 10
click at [377, 94] on div "[PERSON_NAME][EMAIL_ADDRESS][DOMAIN_NAME]" at bounding box center [399, 95] width 141 height 10
click at [473, 70] on button "Add New" at bounding box center [466, 72] width 48 height 13
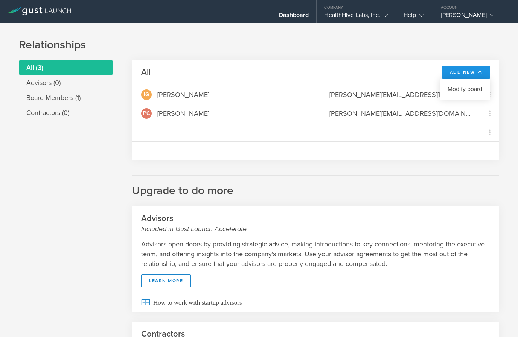
click at [431, 181] on h2 "Upgrade to do more" at bounding box center [315, 187] width 367 height 23
click at [357, 13] on div "HealthHive Labs, Inc." at bounding box center [356, 16] width 64 height 11
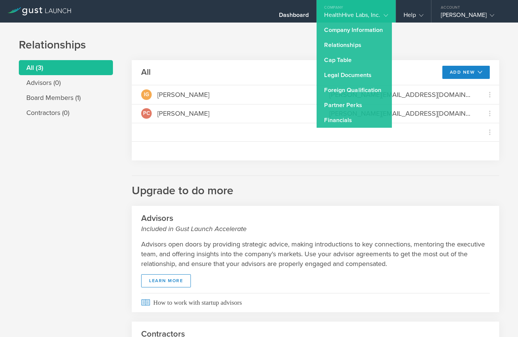
click at [420, 44] on h1 "Relationships" at bounding box center [259, 45] width 480 height 15
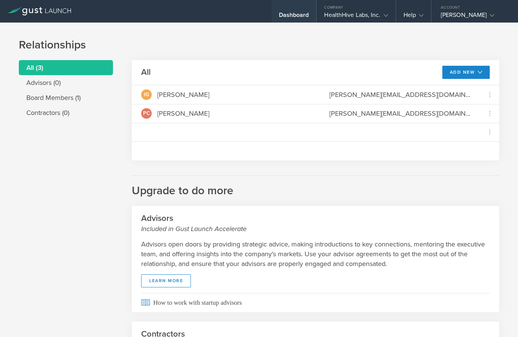
click at [291, 13] on div "Dashboard" at bounding box center [294, 16] width 30 height 11
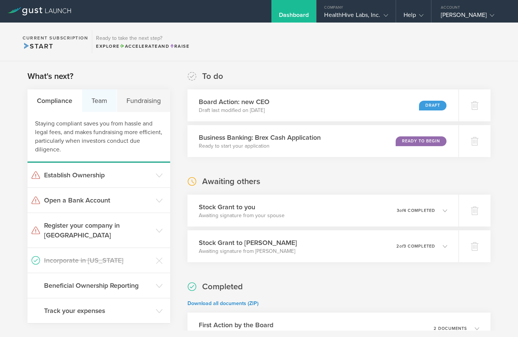
click at [99, 103] on div "Team" at bounding box center [99, 101] width 35 height 23
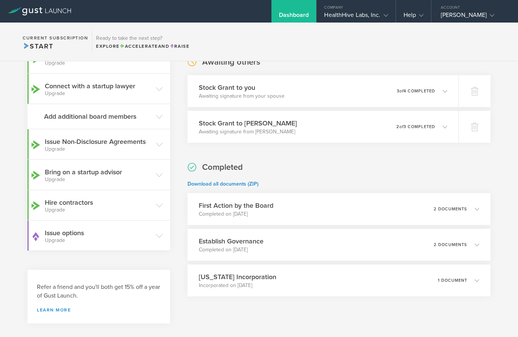
scroll to position [124, 0]
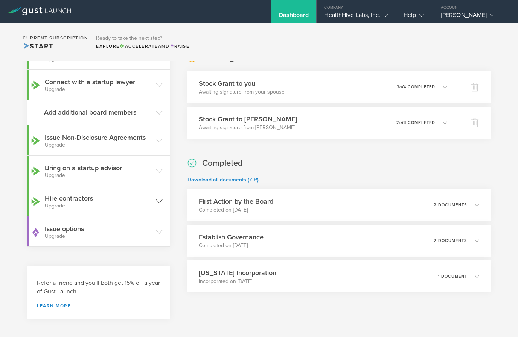
click at [51, 204] on small "Upgrade" at bounding box center [98, 206] width 107 height 5
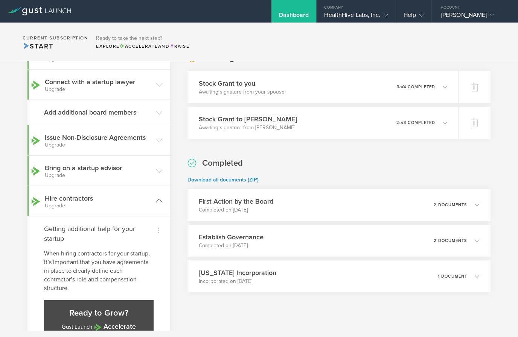
click at [44, 199] on header "Hire contractors Upgrade" at bounding box center [98, 201] width 143 height 30
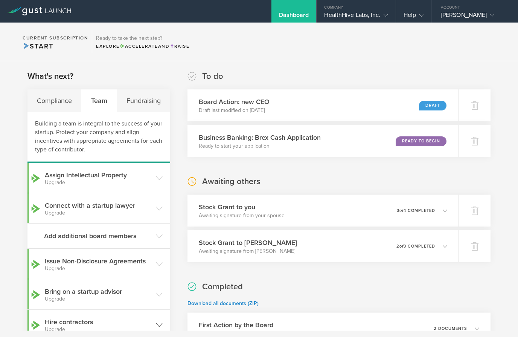
scroll to position [0, 0]
click at [138, 101] on div "Fundraising" at bounding box center [143, 101] width 53 height 23
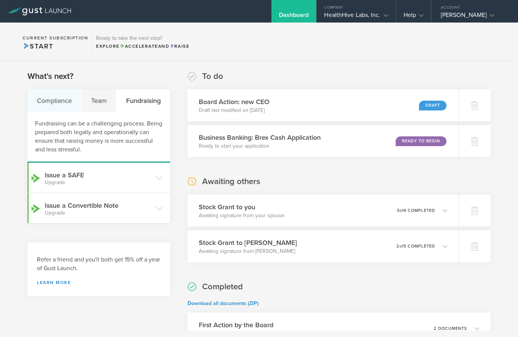
click at [44, 105] on div "Compliance" at bounding box center [54, 101] width 54 height 23
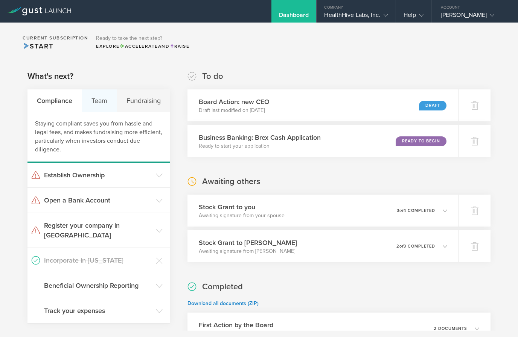
click at [99, 103] on div "Team" at bounding box center [99, 101] width 35 height 23
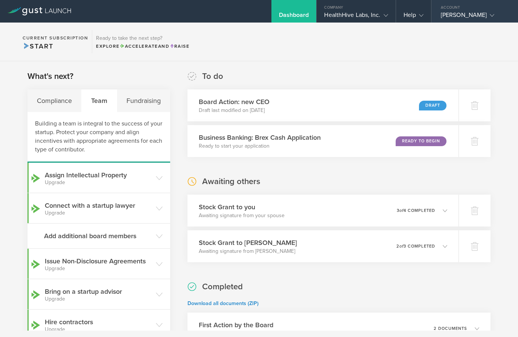
click at [494, 15] on div "[PERSON_NAME]" at bounding box center [473, 16] width 64 height 11
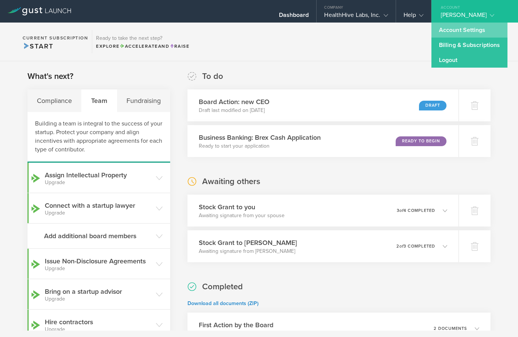
click at [471, 30] on link "Account Settings" at bounding box center [469, 30] width 76 height 15
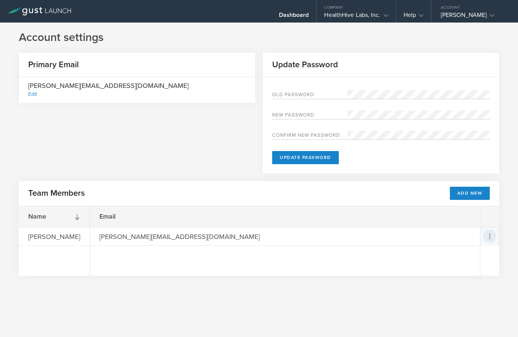
click at [489, 239] on icon at bounding box center [490, 237] width 2 height 6
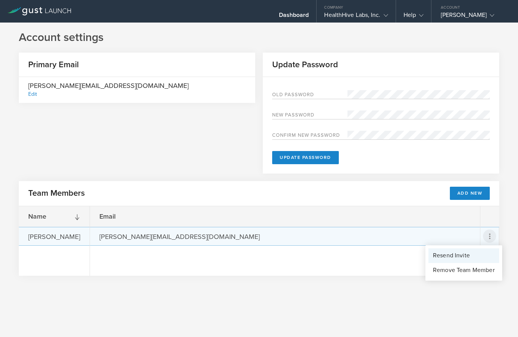
click at [468, 253] on div "Resend Invite" at bounding box center [464, 256] width 62 height 9
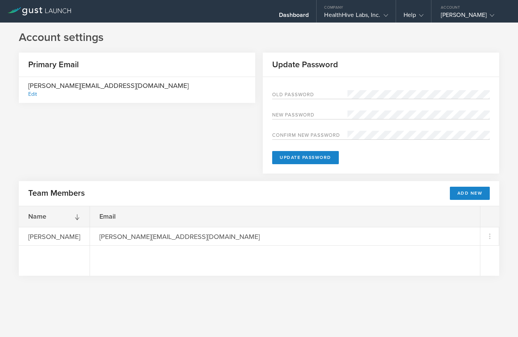
click at [285, 262] on div "Email [PERSON_NAME][EMAIL_ADDRESS][DOMAIN_NAME]" at bounding box center [285, 242] width 390 height 70
click at [326, 252] on div "Email [PERSON_NAME][EMAIL_ADDRESS][DOMAIN_NAME]" at bounding box center [285, 242] width 390 height 70
click at [416, 15] on gust-icon at bounding box center [420, 15] width 8 height 8
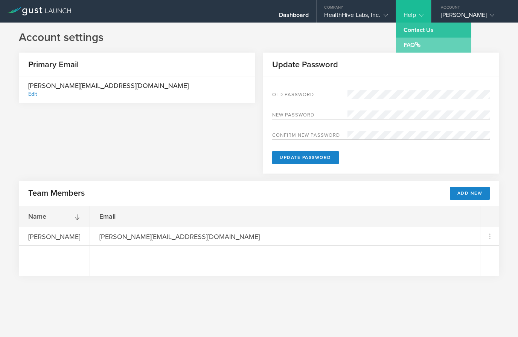
click at [415, 47] on span at bounding box center [418, 45] width 6 height 6
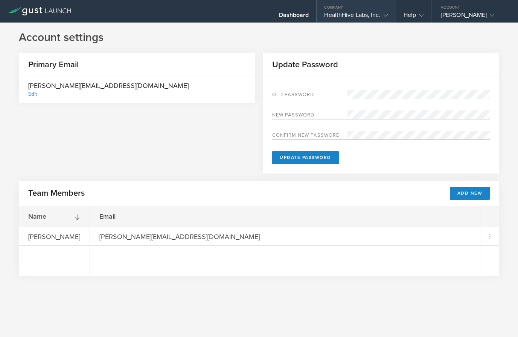
click at [361, 11] on div "HealthHive Labs, Inc." at bounding box center [356, 16] width 64 height 11
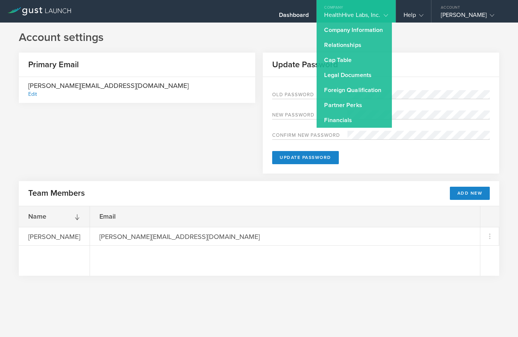
click at [366, 16] on div "HealthHive Labs, Inc." at bounding box center [356, 16] width 64 height 11
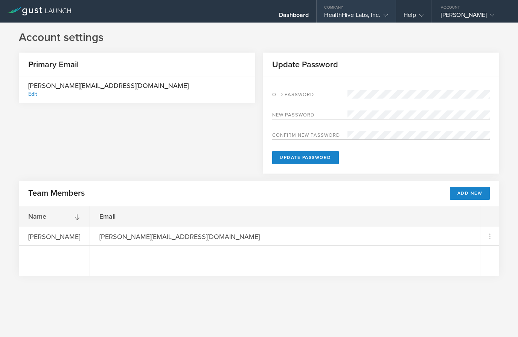
click at [371, 13] on div "HealthHive Labs, Inc." at bounding box center [356, 16] width 64 height 11
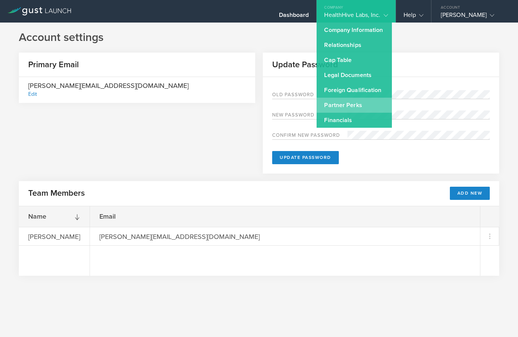
click at [349, 101] on link "Partner Perks" at bounding box center [353, 105] width 75 height 15
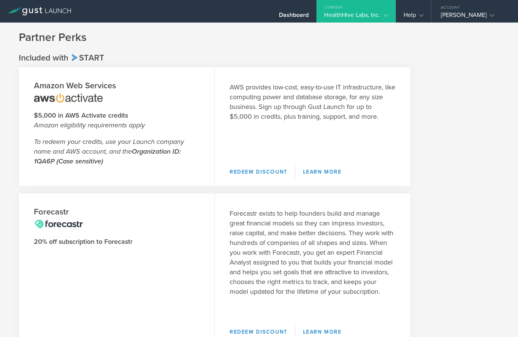
click at [360, 14] on div "HealthHive Labs, Inc." at bounding box center [356, 16] width 64 height 11
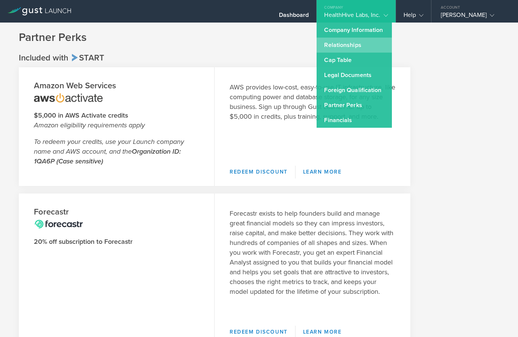
click at [353, 47] on link "Relationships" at bounding box center [353, 45] width 75 height 15
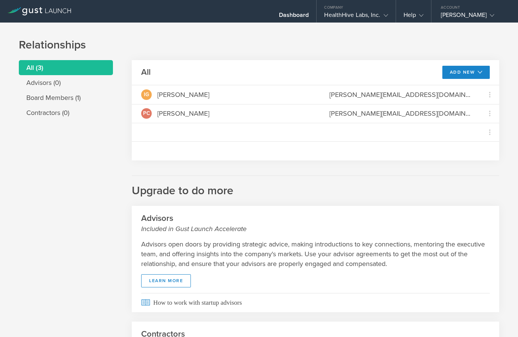
click at [34, 64] on li "All (3)" at bounding box center [66, 67] width 94 height 15
click at [35, 81] on li "Advisors (0)" at bounding box center [66, 82] width 94 height 15
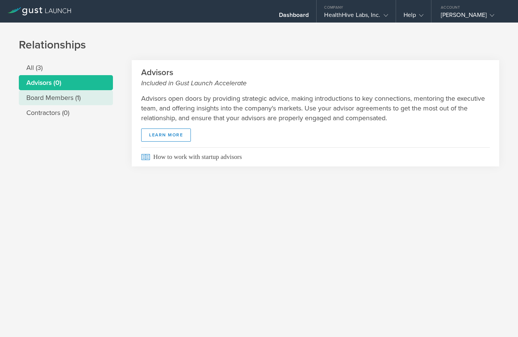
click at [39, 94] on li "Board Members (1)" at bounding box center [66, 97] width 94 height 15
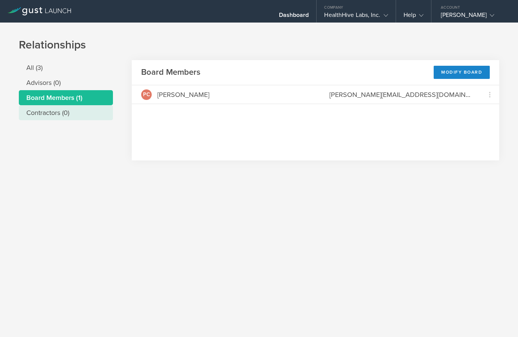
click at [33, 110] on li "Contractors (0)" at bounding box center [66, 112] width 94 height 15
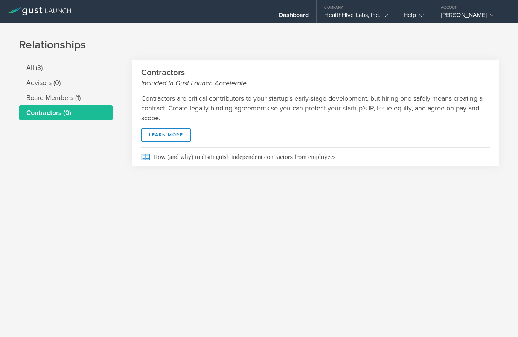
click at [33, 101] on li "Board Members (1)" at bounding box center [66, 97] width 94 height 15
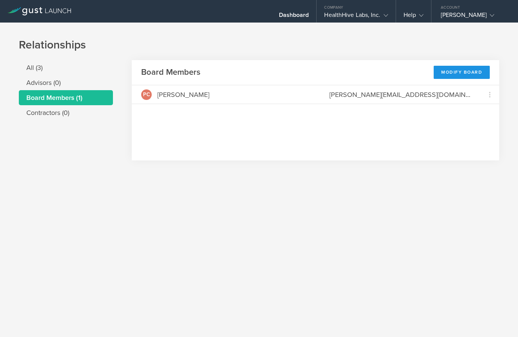
click at [463, 67] on div "Modify Board" at bounding box center [461, 72] width 56 height 13
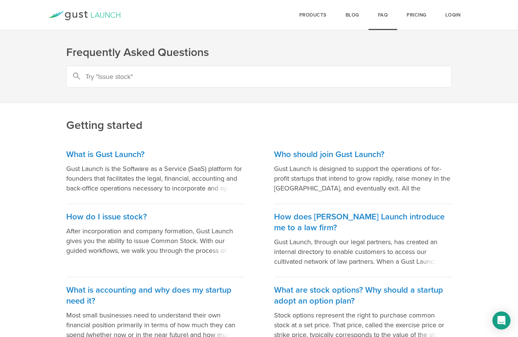
click at [290, 79] on input "text" at bounding box center [258, 77] width 385 height 22
type input "Change access permissions"
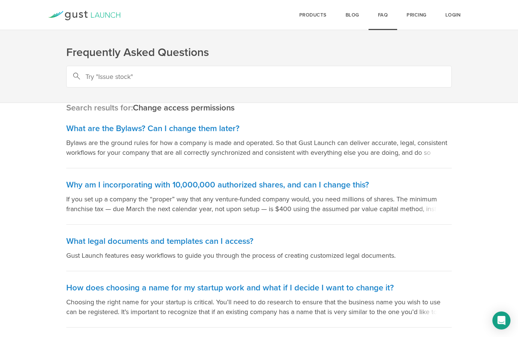
click at [236, 76] on input "text" at bounding box center [258, 77] width 385 height 22
type input "Team user permission"
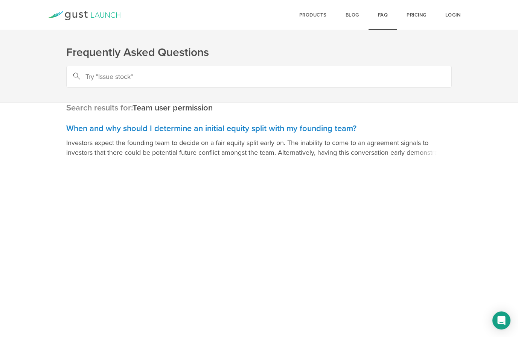
click at [303, 71] on input "text" at bounding box center [258, 77] width 385 height 22
type input "Invite founder"
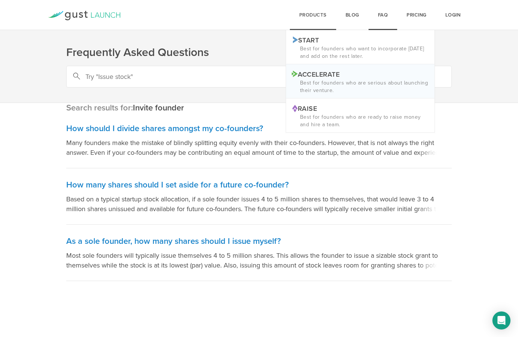
click at [356, 77] on p "Accelerate Logo ACCELERATE" at bounding box center [360, 74] width 137 height 8
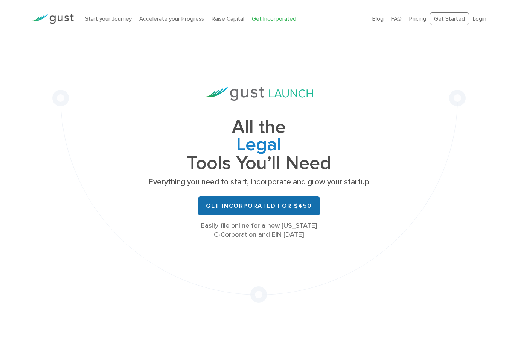
click at [303, 203] on link "Get Incorporated for $450" at bounding box center [259, 206] width 122 height 19
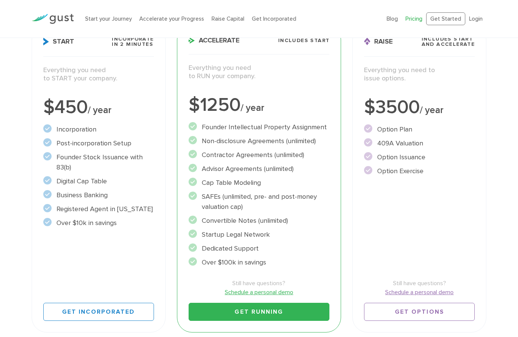
scroll to position [120, 0]
click at [284, 307] on link "Get Running" at bounding box center [258, 312] width 141 height 18
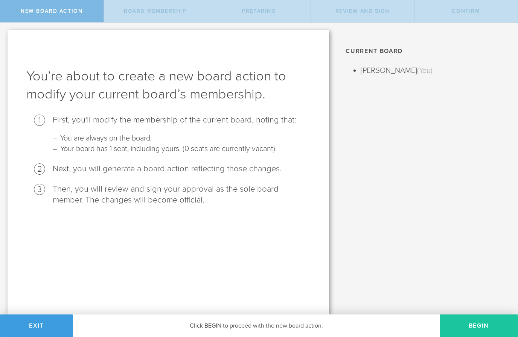
click at [477, 326] on button "Begin" at bounding box center [478, 326] width 78 height 23
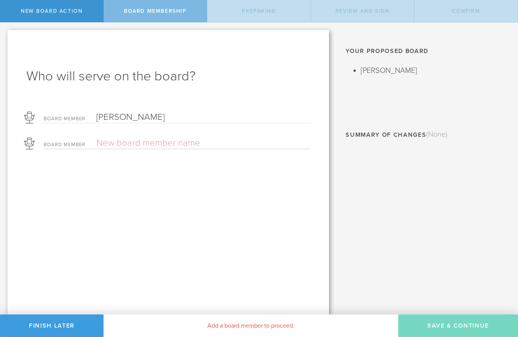
click at [191, 133] on form "Board Member Pamela Christine Sherry Board Member Start Over" at bounding box center [168, 128] width 284 height 41
click at [190, 145] on input "text" at bounding box center [176, 143] width 161 height 11
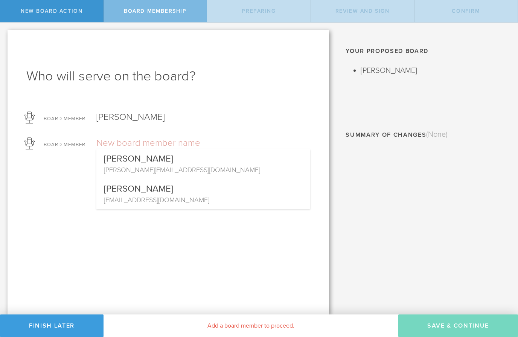
click at [196, 166] on div "irene@healthhivelabs.com" at bounding box center [203, 170] width 199 height 10
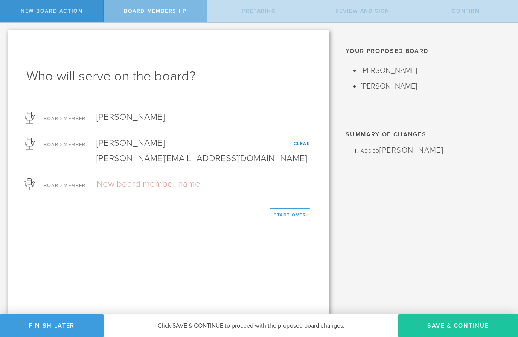
click at [461, 325] on button "Save & Continue" at bounding box center [458, 326] width 120 height 23
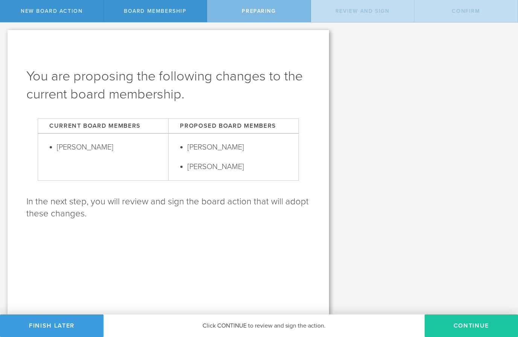
click at [463, 324] on button "Continue" at bounding box center [470, 326] width 93 height 23
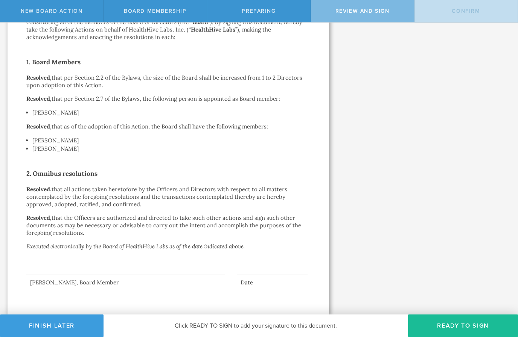
scroll to position [123, 0]
click at [460, 325] on button "Ready to Sign" at bounding box center [463, 326] width 110 height 23
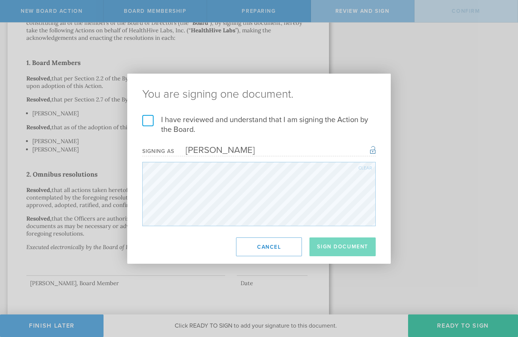
click at [152, 119] on label "I have reviewed and understand that I am signing the Action by the Board." at bounding box center [258, 125] width 233 height 20
click at [0, 0] on input "I have reviewed and understand that I am signing the Action by the Board." at bounding box center [0, 0] width 0 height 0
click at [350, 251] on button "Sign Document" at bounding box center [342, 247] width 66 height 19
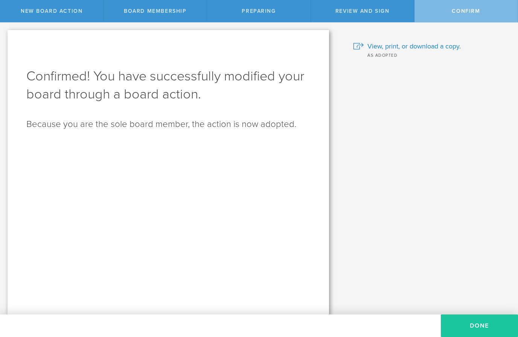
click at [484, 324] on button "Done" at bounding box center [479, 326] width 77 height 23
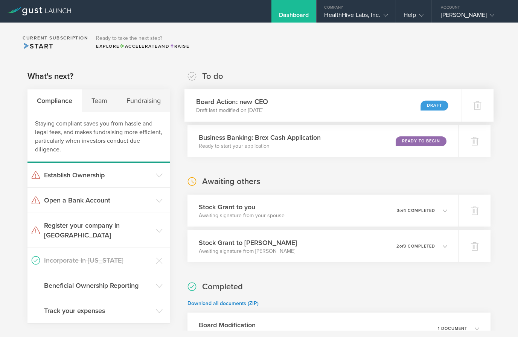
click at [425, 101] on div "Draft" at bounding box center [434, 105] width 28 height 10
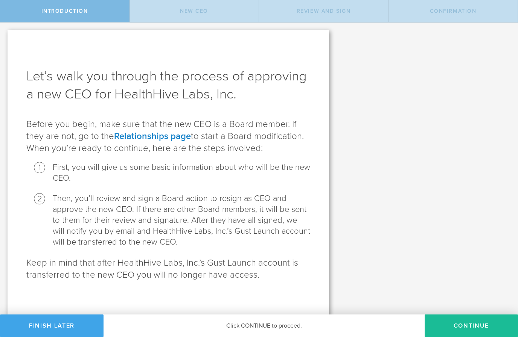
click at [59, 318] on button "Finish Later" at bounding box center [51, 326] width 103 height 23
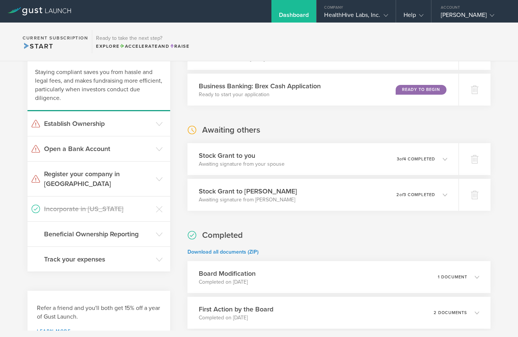
scroll to position [28, 0]
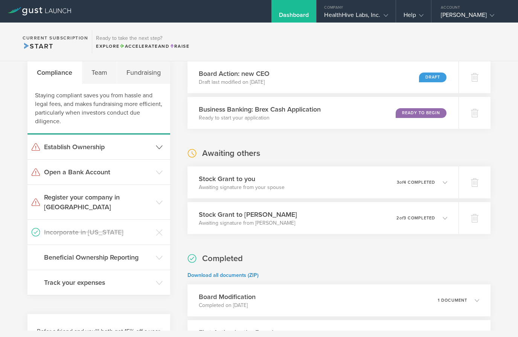
click at [157, 147] on icon at bounding box center [159, 147] width 7 height 7
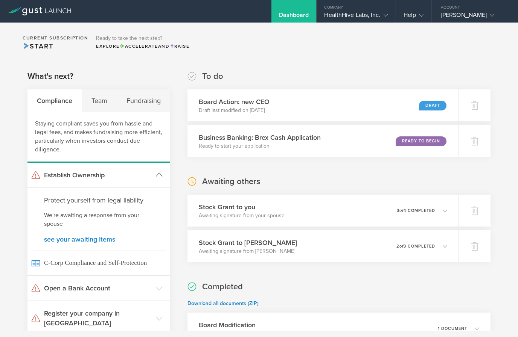
scroll to position [0, 0]
click at [354, 22] on div "HealthHive Labs, Inc." at bounding box center [356, 16] width 64 height 11
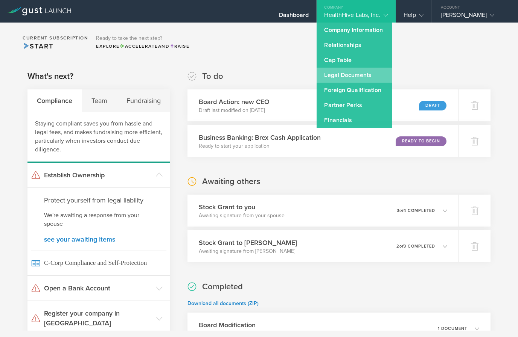
click at [358, 74] on link "Legal Documents" at bounding box center [353, 75] width 75 height 15
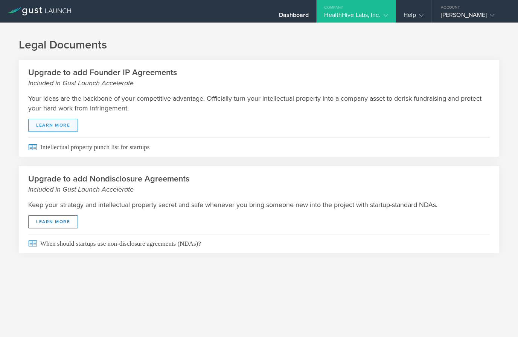
click at [56, 127] on link "Learn More" at bounding box center [53, 125] width 50 height 13
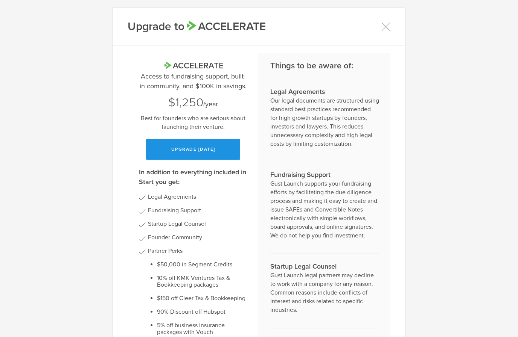
click at [222, 154] on button "Upgrade today" at bounding box center [193, 149] width 94 height 21
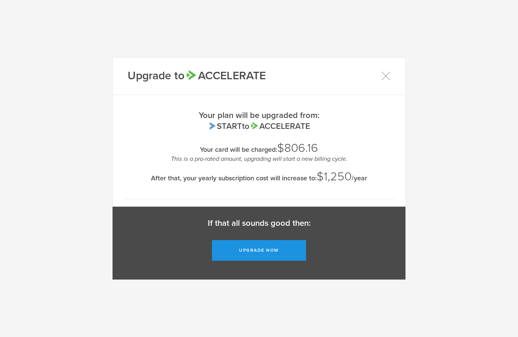
click at [287, 248] on button "Upgrade now" at bounding box center [259, 250] width 94 height 21
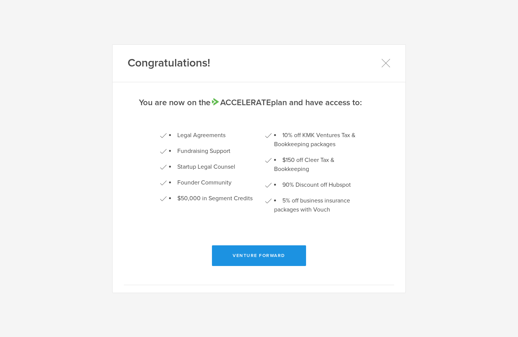
click at [273, 254] on button "Venture Forward" at bounding box center [259, 256] width 94 height 21
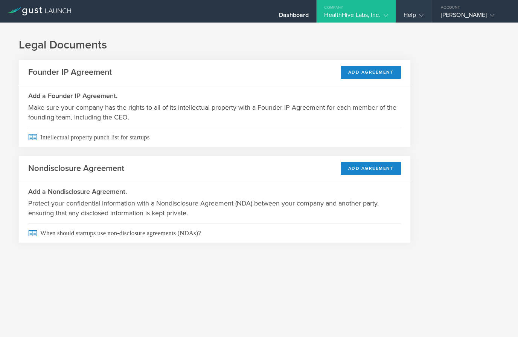
click at [416, 16] on gust-icon at bounding box center [420, 15] width 8 height 8
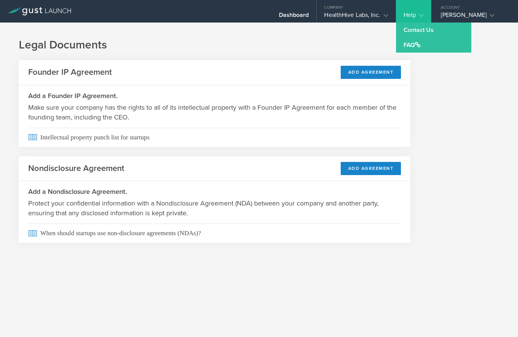
click at [347, 41] on h1 "Legal Documents" at bounding box center [259, 45] width 480 height 15
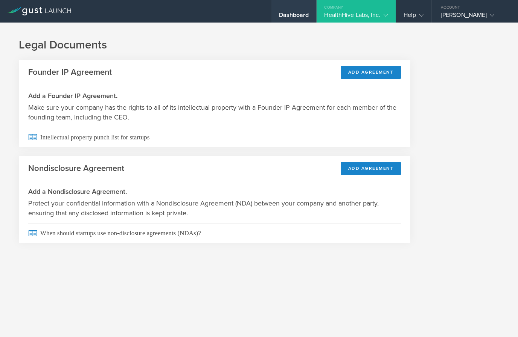
click at [288, 15] on div "Dashboard" at bounding box center [294, 16] width 30 height 11
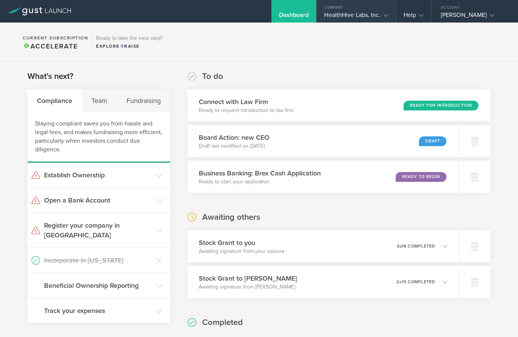
click at [369, 17] on div "HealthHive Labs, Inc." at bounding box center [356, 16] width 64 height 11
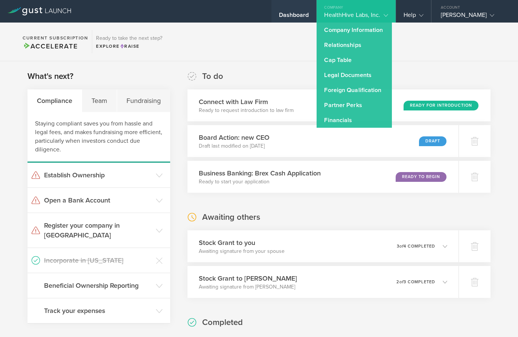
click at [289, 21] on div "Dashboard" at bounding box center [294, 16] width 30 height 11
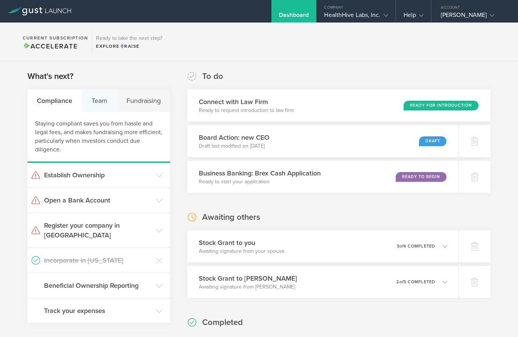
click at [105, 106] on div "Team" at bounding box center [99, 101] width 35 height 23
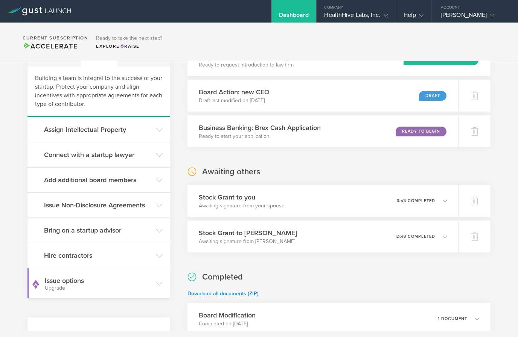
scroll to position [48, 0]
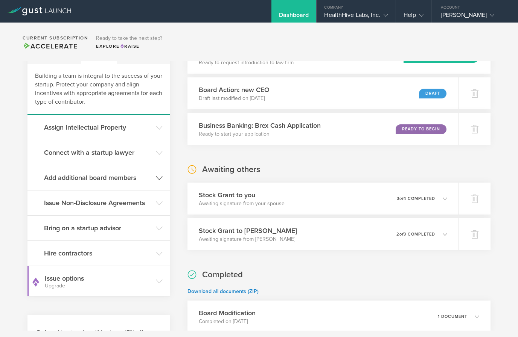
click at [55, 177] on h3 "Add additional board members" at bounding box center [98, 178] width 108 height 10
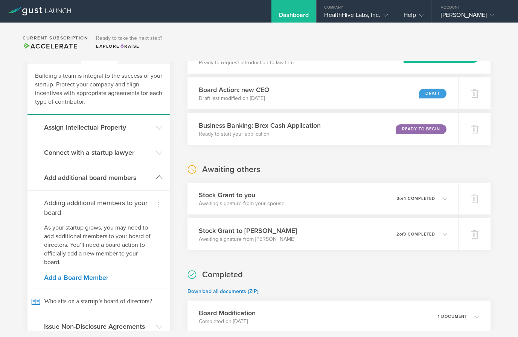
click at [50, 178] on h3 "Add additional board members" at bounding box center [98, 178] width 108 height 10
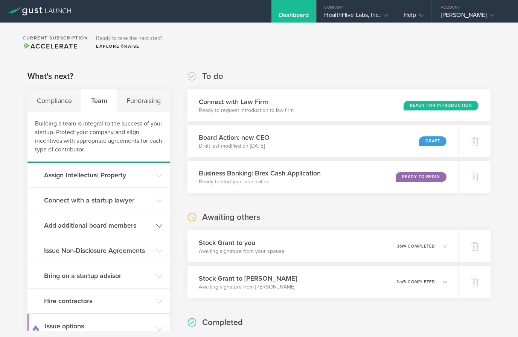
scroll to position [0, 0]
click at [46, 103] on div "Compliance" at bounding box center [54, 101] width 54 height 23
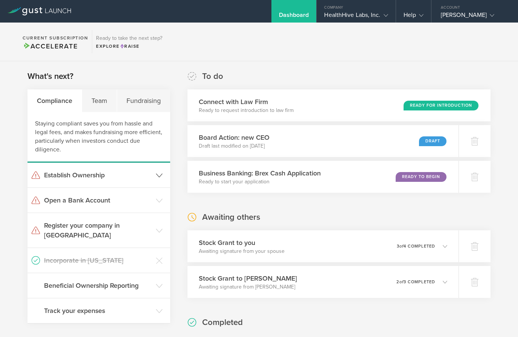
click at [46, 176] on h3 "Establish Ownership" at bounding box center [98, 175] width 108 height 10
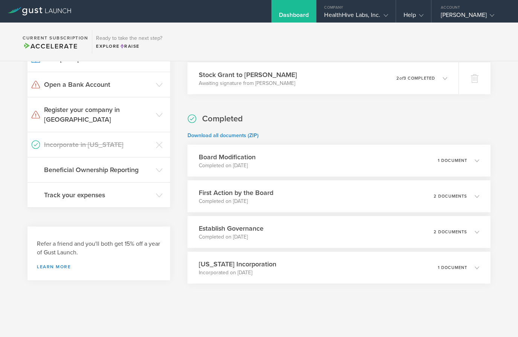
scroll to position [204, 0]
click at [53, 165] on h3 "Beneficial Ownership Reporting" at bounding box center [98, 170] width 108 height 10
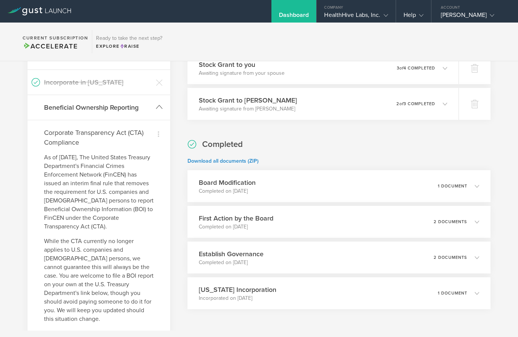
scroll to position [158, 0]
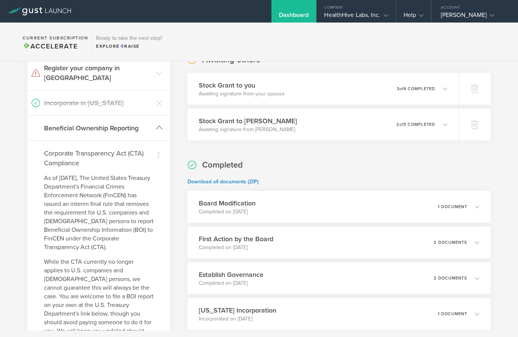
click at [58, 123] on h3 "Beneficial Ownership Reporting" at bounding box center [98, 128] width 108 height 10
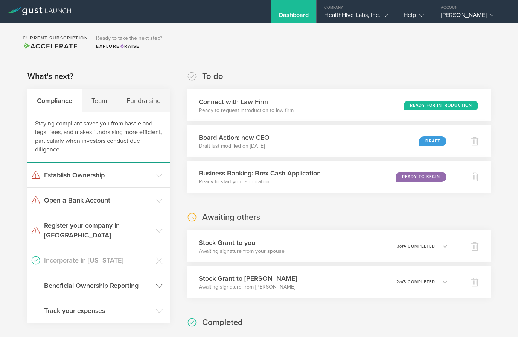
scroll to position [0, 0]
click at [144, 102] on div "Fundraising" at bounding box center [143, 101] width 53 height 23
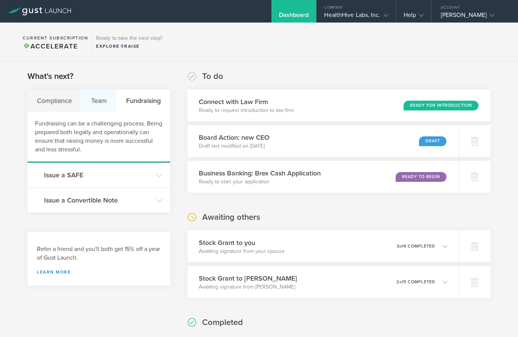
click at [99, 103] on div "Team" at bounding box center [99, 101] width 35 height 23
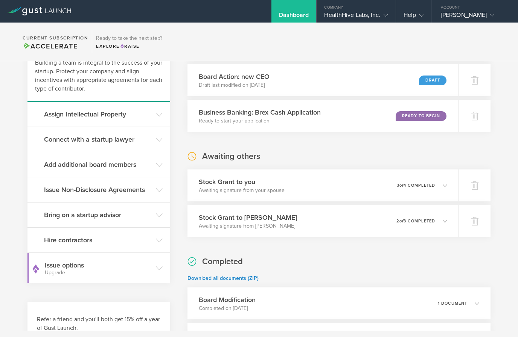
scroll to position [61, 0]
click at [55, 243] on h3 "Hire contractors" at bounding box center [98, 240] width 108 height 10
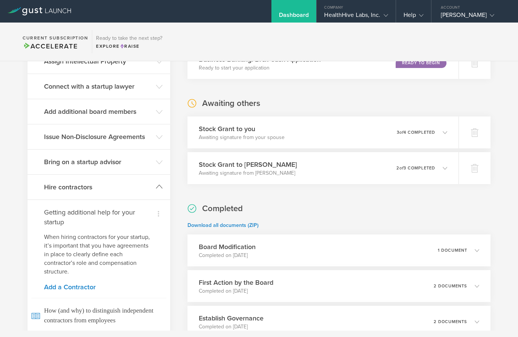
scroll to position [115, 0]
click at [48, 193] on header "Hire contractors" at bounding box center [98, 186] width 143 height 25
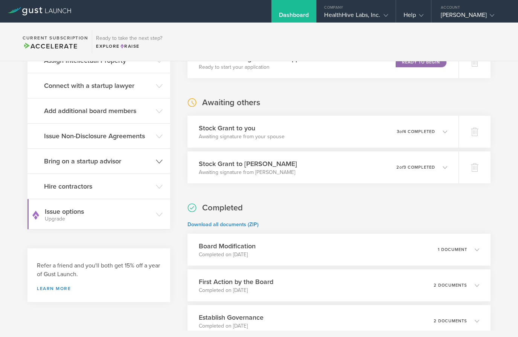
click at [53, 163] on h3 "Bring on a startup advisor" at bounding box center [98, 162] width 108 height 10
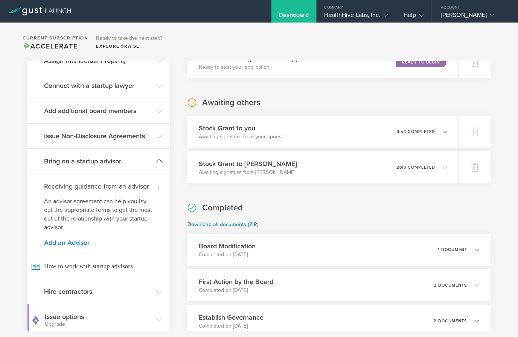
click at [47, 161] on h3 "Bring on a startup advisor" at bounding box center [98, 162] width 108 height 10
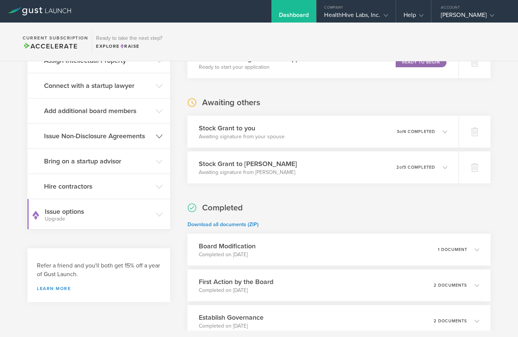
click at [51, 138] on h3 "Issue Non-Disclosure Agreements" at bounding box center [98, 136] width 108 height 10
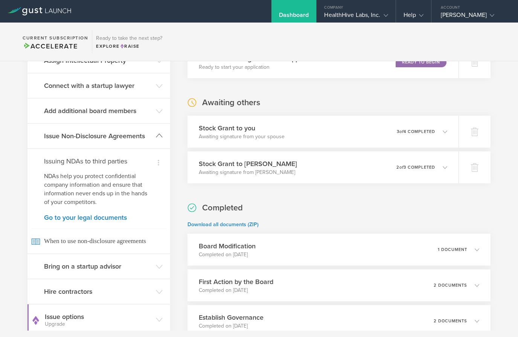
click at [48, 138] on h3 "Issue Non-Disclosure Agreements" at bounding box center [98, 136] width 108 height 10
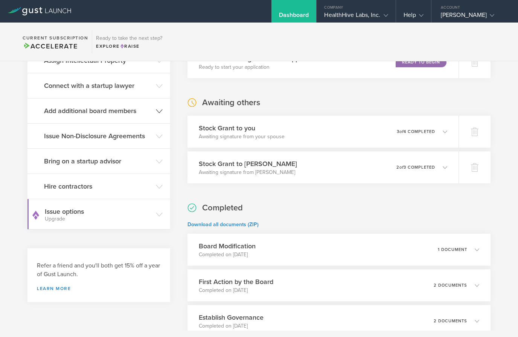
click at [52, 106] on header "Add additional board members" at bounding box center [98, 111] width 143 height 25
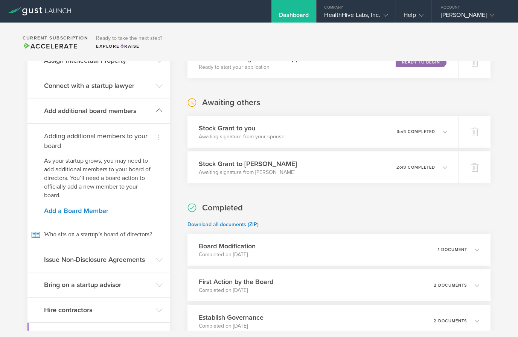
click at [50, 112] on h3 "Add additional board members" at bounding box center [98, 111] width 108 height 10
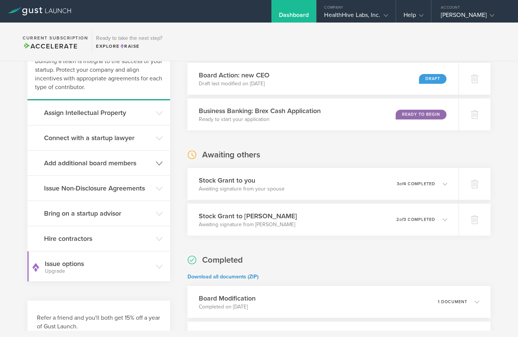
scroll to position [56, 0]
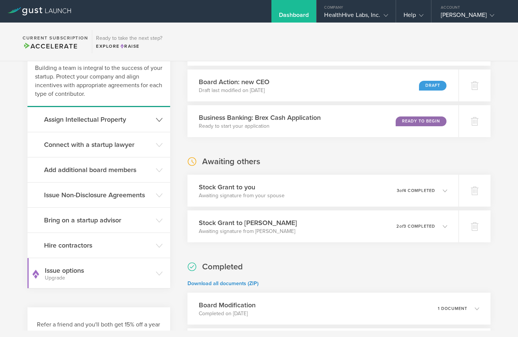
click at [58, 122] on h3 "Assign Intellectual Property" at bounding box center [98, 120] width 108 height 10
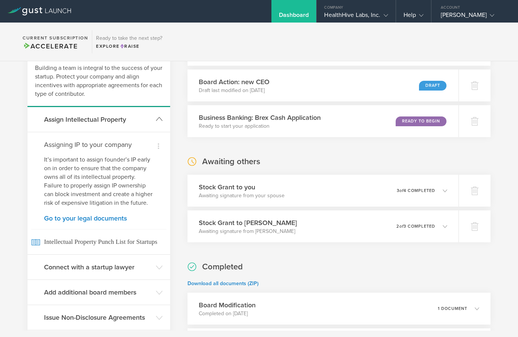
click at [52, 115] on h3 "Assign Intellectual Property" at bounding box center [98, 120] width 108 height 10
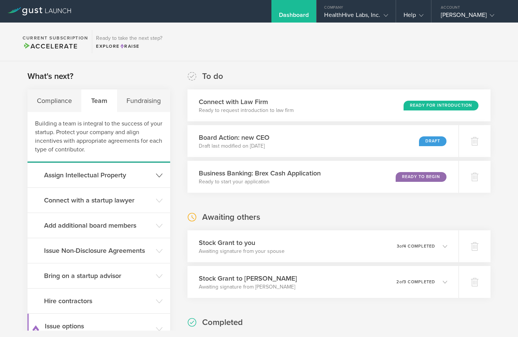
scroll to position [0, 0]
click at [419, 18] on icon at bounding box center [421, 15] width 5 height 5
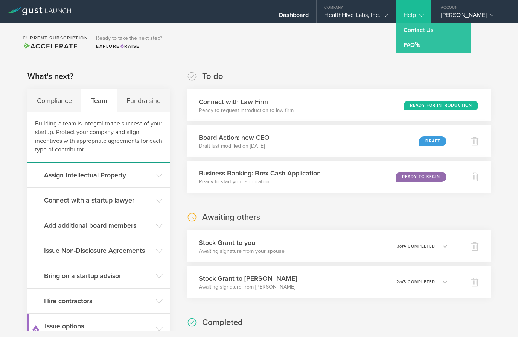
click at [498, 44] on section "Current Subscription Accelerate Ready to take the next step? Explore Raise" at bounding box center [259, 42] width 518 height 39
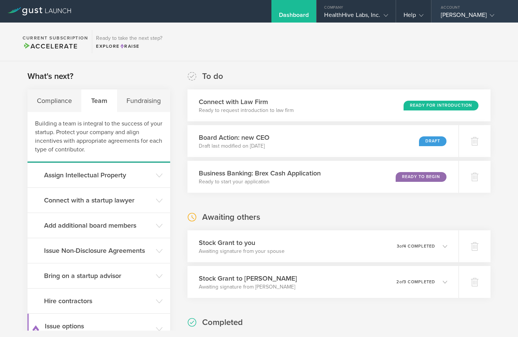
click at [488, 18] on div "Pamela Christine Sherry" at bounding box center [473, 16] width 64 height 11
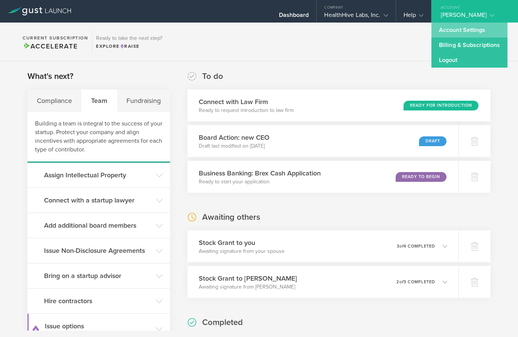
click at [471, 33] on link "Account Settings" at bounding box center [469, 30] width 76 height 15
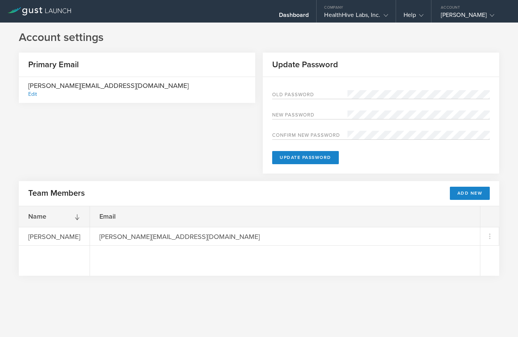
click at [77, 77] on div "Primary Email" at bounding box center [137, 65] width 236 height 24
click at [50, 64] on h2 "Primary Email" at bounding box center [49, 64] width 60 height 11
click at [368, 15] on div "HealthHive Labs, Inc." at bounding box center [356, 16] width 64 height 11
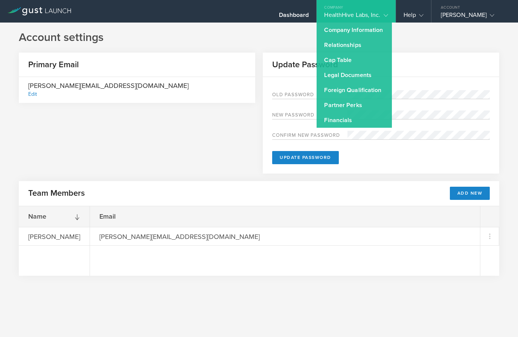
click at [214, 137] on div "Primary Email [PERSON_NAME][EMAIL_ADDRESS][DOMAIN_NAME] Edit Update Password Ol…" at bounding box center [259, 117] width 480 height 129
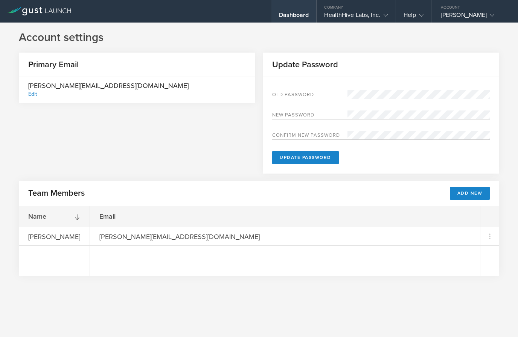
click at [295, 9] on div "Dashboard" at bounding box center [293, 11] width 45 height 23
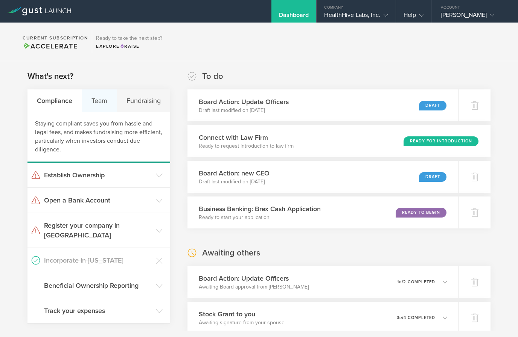
click at [104, 102] on div "Team" at bounding box center [99, 101] width 35 height 23
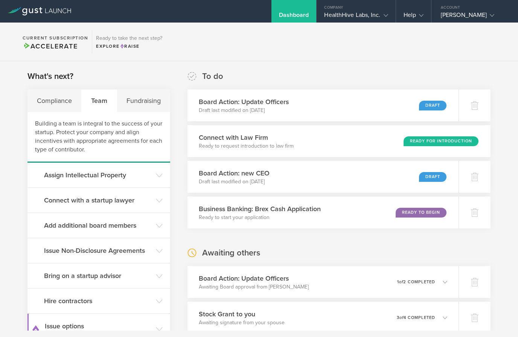
click at [426, 176] on div "Draft" at bounding box center [432, 177] width 27 height 10
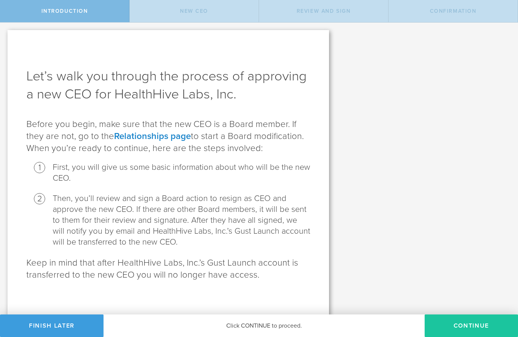
click at [451, 330] on button "Continue" at bounding box center [470, 326] width 93 height 23
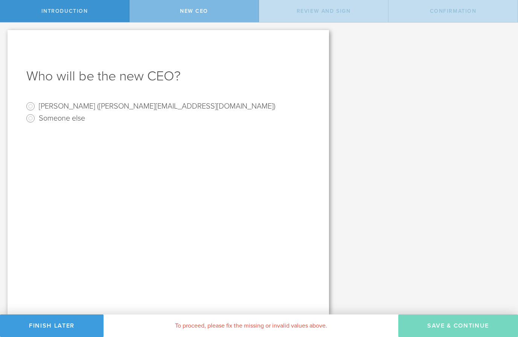
click at [29, 103] on input "[PERSON_NAME] ([PERSON_NAME][EMAIL_ADDRESS][DOMAIN_NAME])" at bounding box center [30, 106] width 12 height 12
radio input "true"
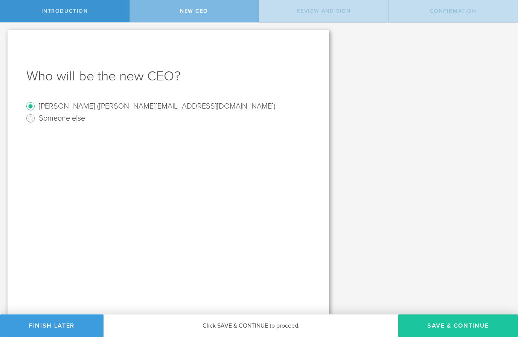
click at [457, 322] on button "Save & Continue" at bounding box center [458, 326] width 120 height 23
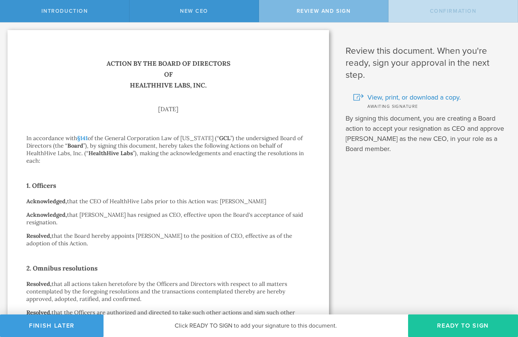
click at [464, 320] on button "Ready to Sign" at bounding box center [463, 326] width 110 height 23
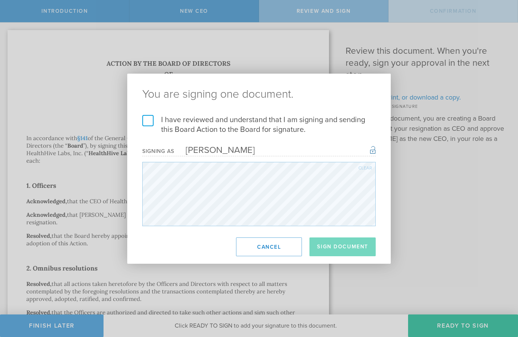
click at [147, 116] on label "I have reviewed and understand that I am signing and sending this Board Action …" at bounding box center [258, 125] width 233 height 20
click at [0, 0] on input "I have reviewed and understand that I am signing and sending this Board Action …" at bounding box center [0, 0] width 0 height 0
click at [351, 248] on button "Sign Document" at bounding box center [342, 247] width 66 height 19
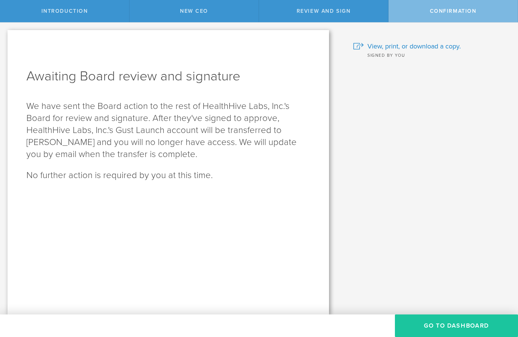
click at [464, 322] on button "Go To Dashboard" at bounding box center [456, 326] width 123 height 23
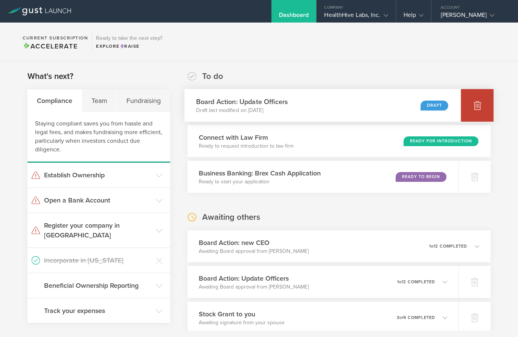
click at [477, 109] on icon at bounding box center [477, 105] width 8 height 7
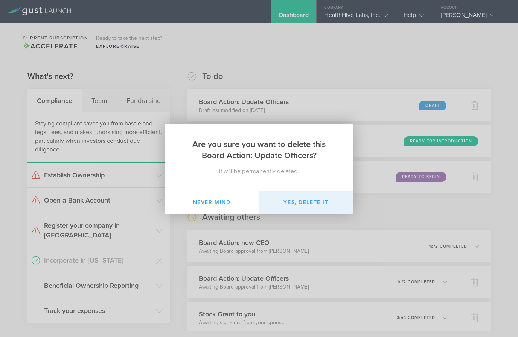
click at [313, 205] on button "Yes, delete it" at bounding box center [306, 203] width 94 height 23
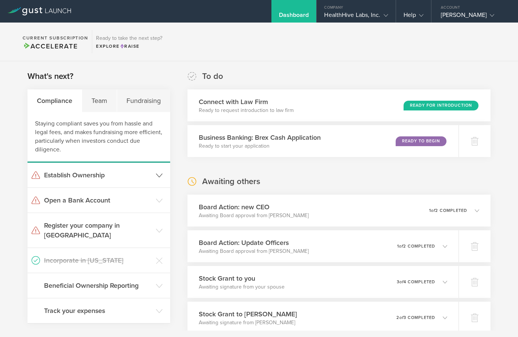
click at [49, 176] on h3 "Establish Ownership" at bounding box center [98, 175] width 108 height 10
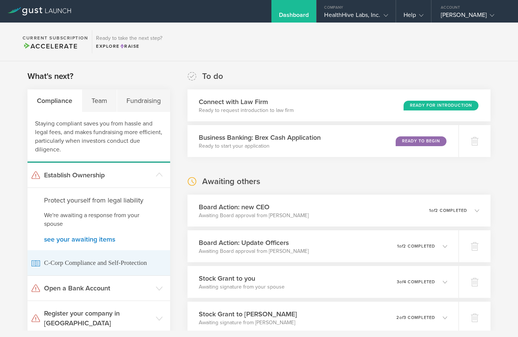
click at [51, 262] on span "C-Corp Compliance and Self-Protection" at bounding box center [98, 263] width 135 height 25
